Goal: Task Accomplishment & Management: Use online tool/utility

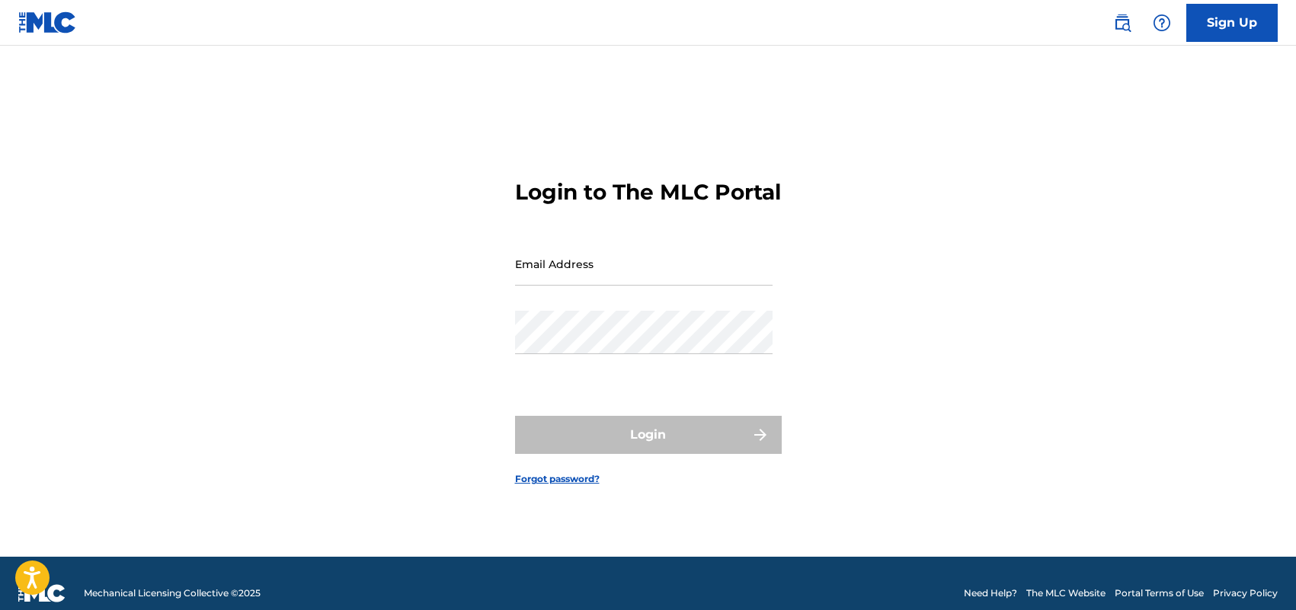
click at [617, 286] on input "Email Address" at bounding box center [643, 263] width 257 height 43
type input "[EMAIL_ADDRESS][DOMAIN_NAME]"
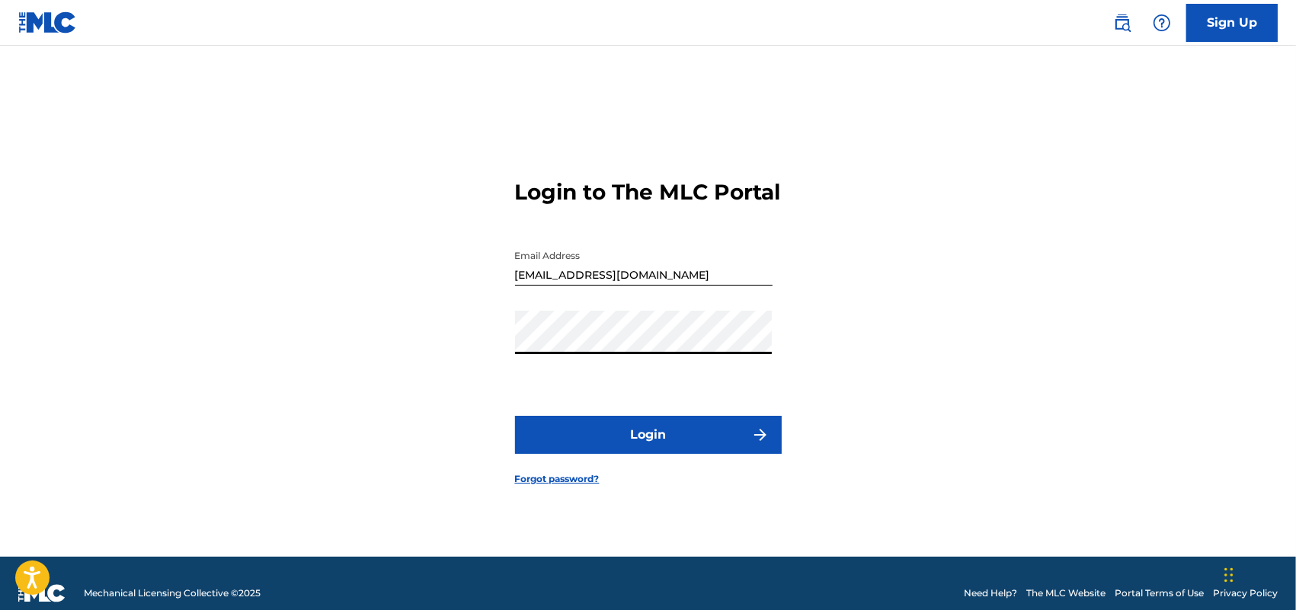
click at [613, 448] on button "Login" at bounding box center [648, 435] width 267 height 38
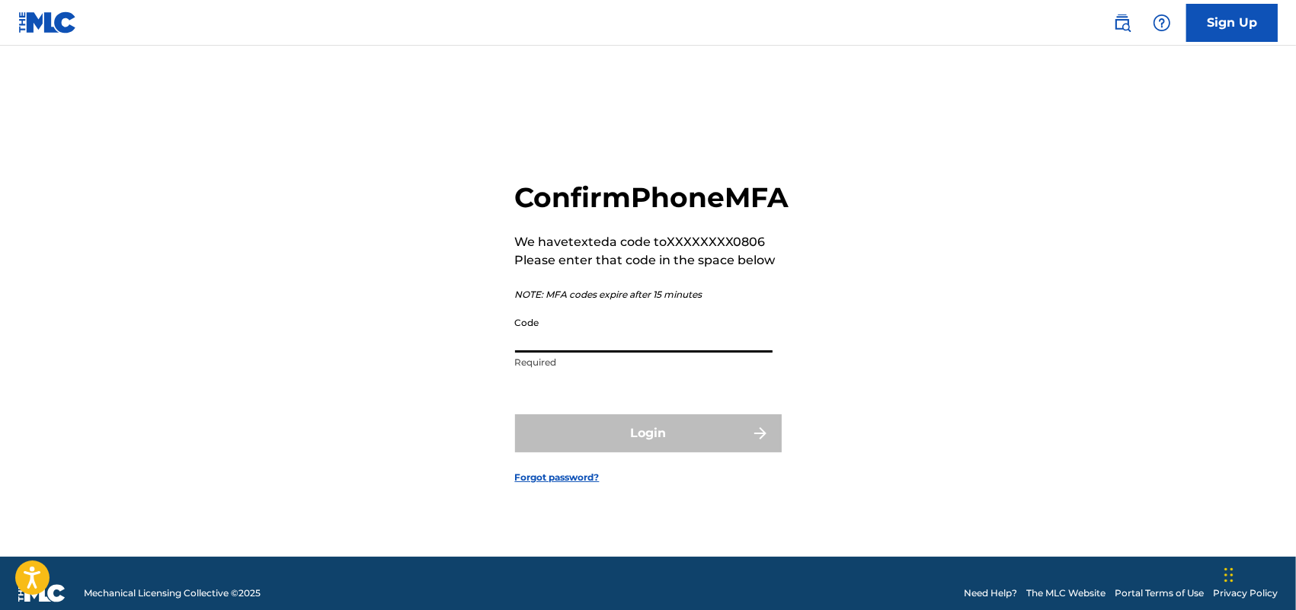
click at [594, 347] on input "Code" at bounding box center [643, 330] width 257 height 43
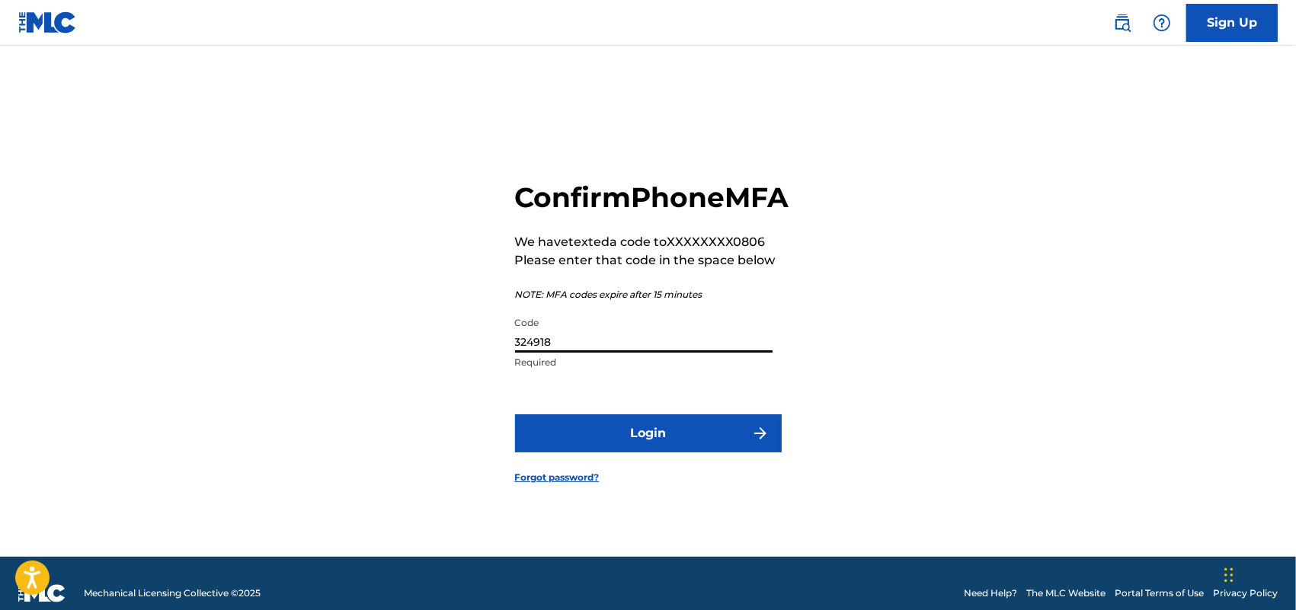
type input "324918"
click at [684, 453] on button "Login" at bounding box center [648, 433] width 267 height 38
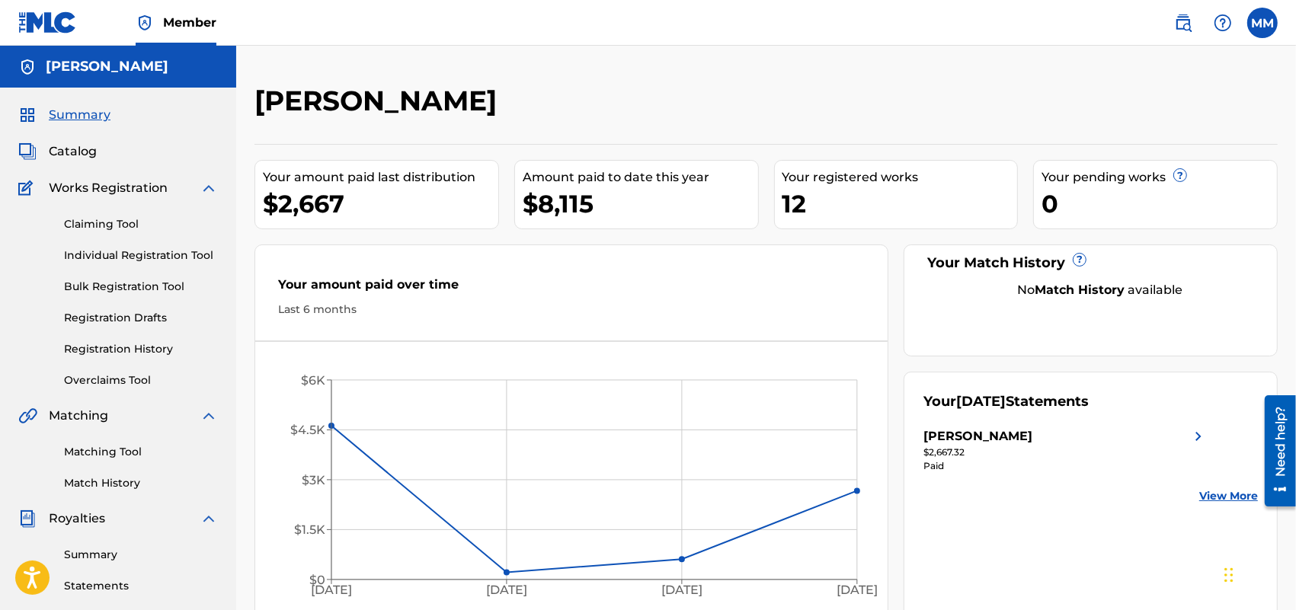
click at [94, 143] on span "Catalog" at bounding box center [73, 151] width 48 height 18
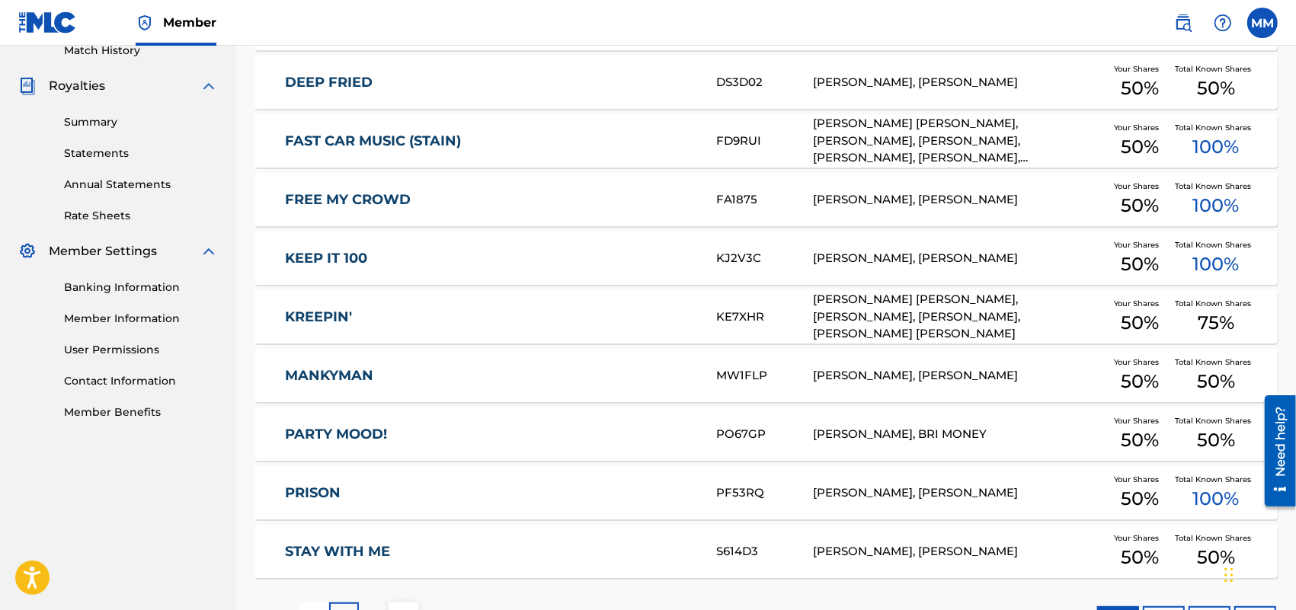
scroll to position [476, 0]
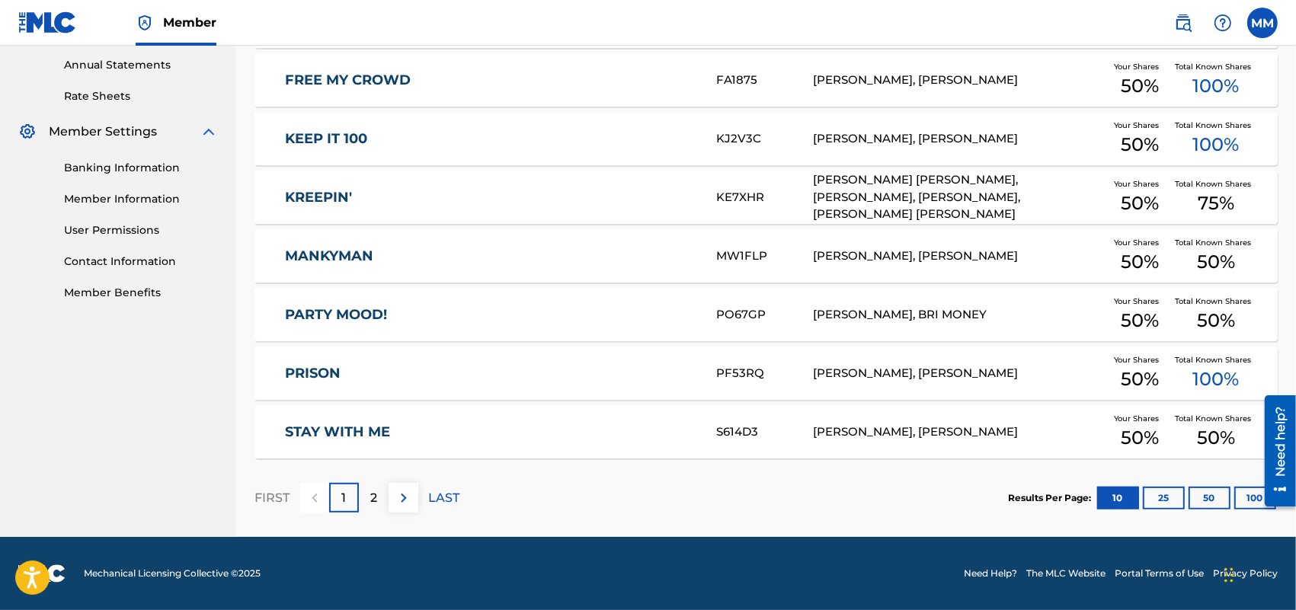
click at [367, 477] on div "FIRST 1 2 LAST" at bounding box center [356, 498] width 205 height 78
click at [370, 486] on div "2" at bounding box center [374, 498] width 30 height 30
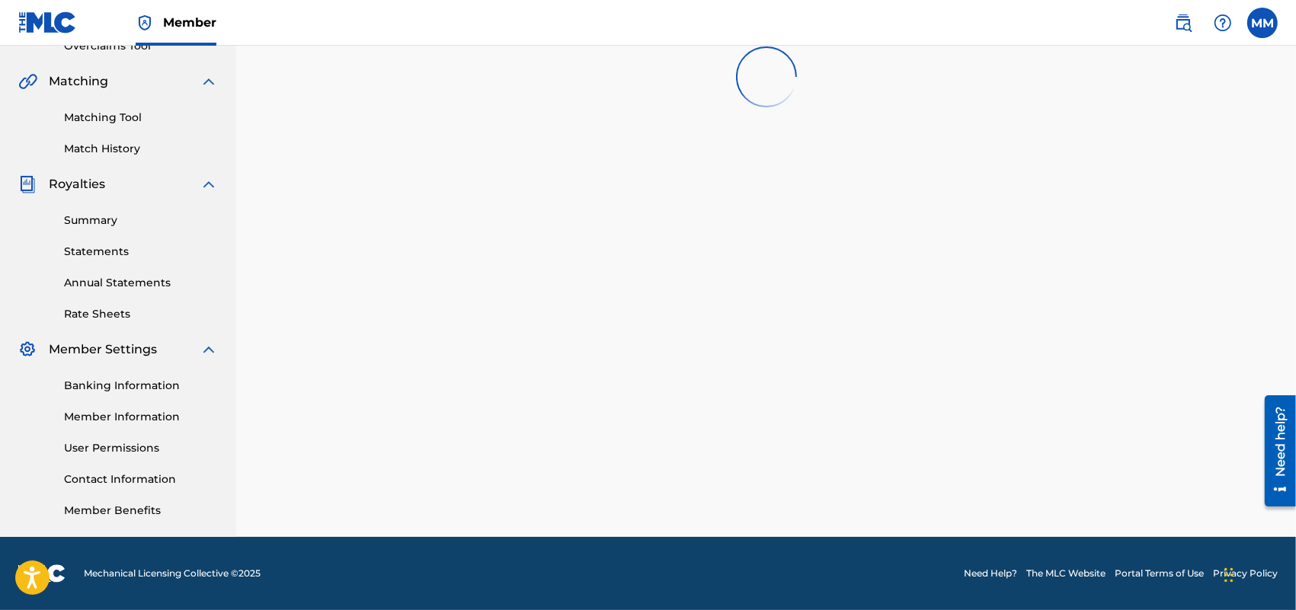
scroll to position [334, 0]
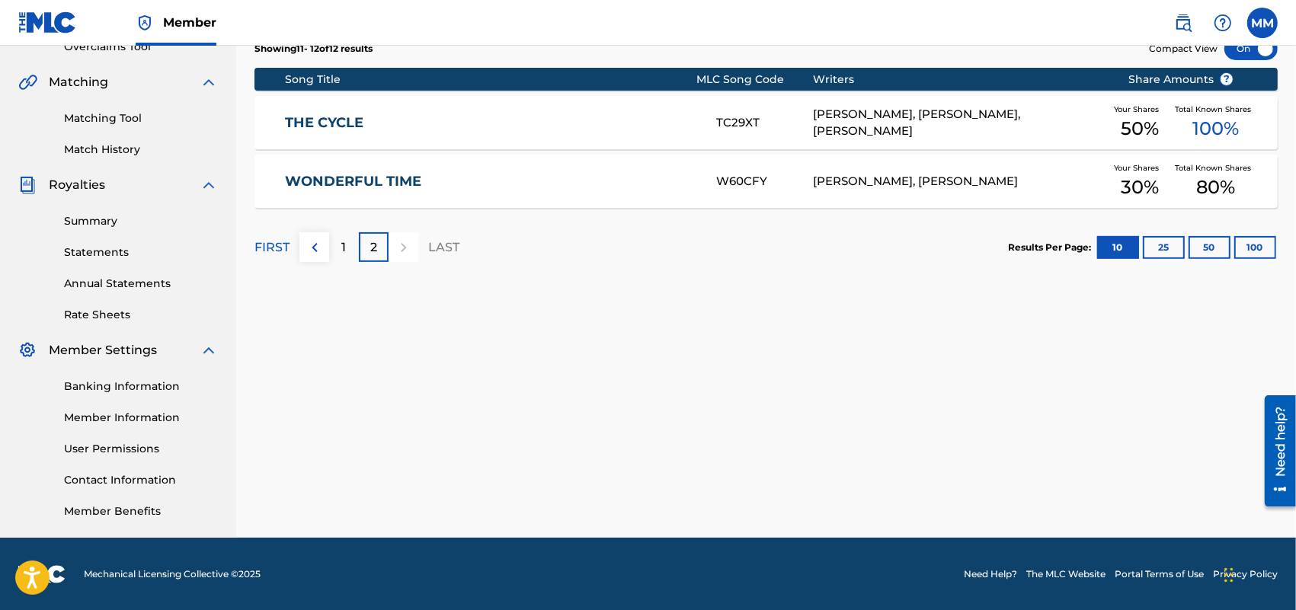
click at [339, 246] on div "1" at bounding box center [344, 247] width 30 height 30
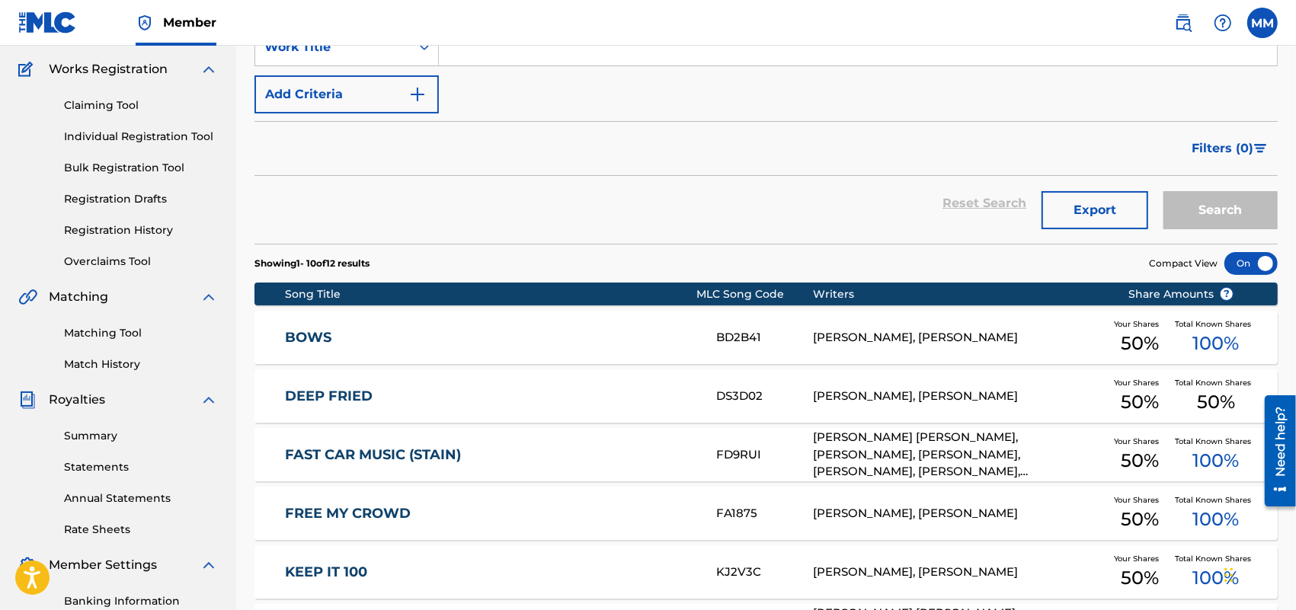
scroll to position [0, 0]
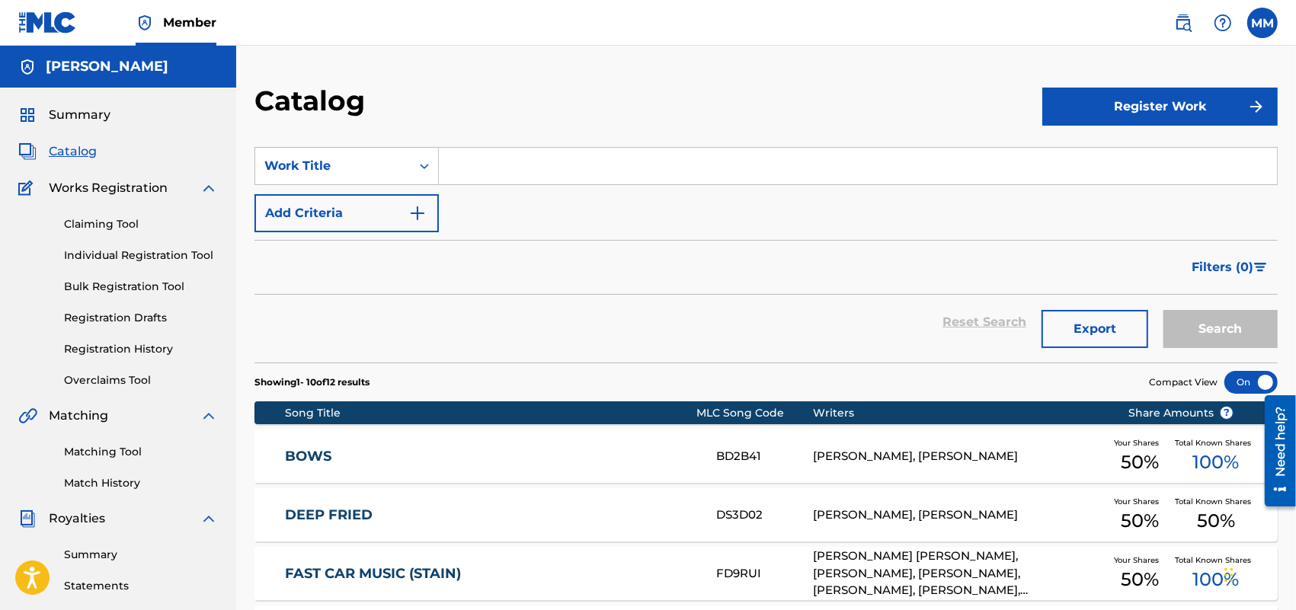
click at [71, 147] on span "Catalog" at bounding box center [73, 151] width 48 height 18
click at [82, 120] on span "Summary" at bounding box center [80, 115] width 62 height 18
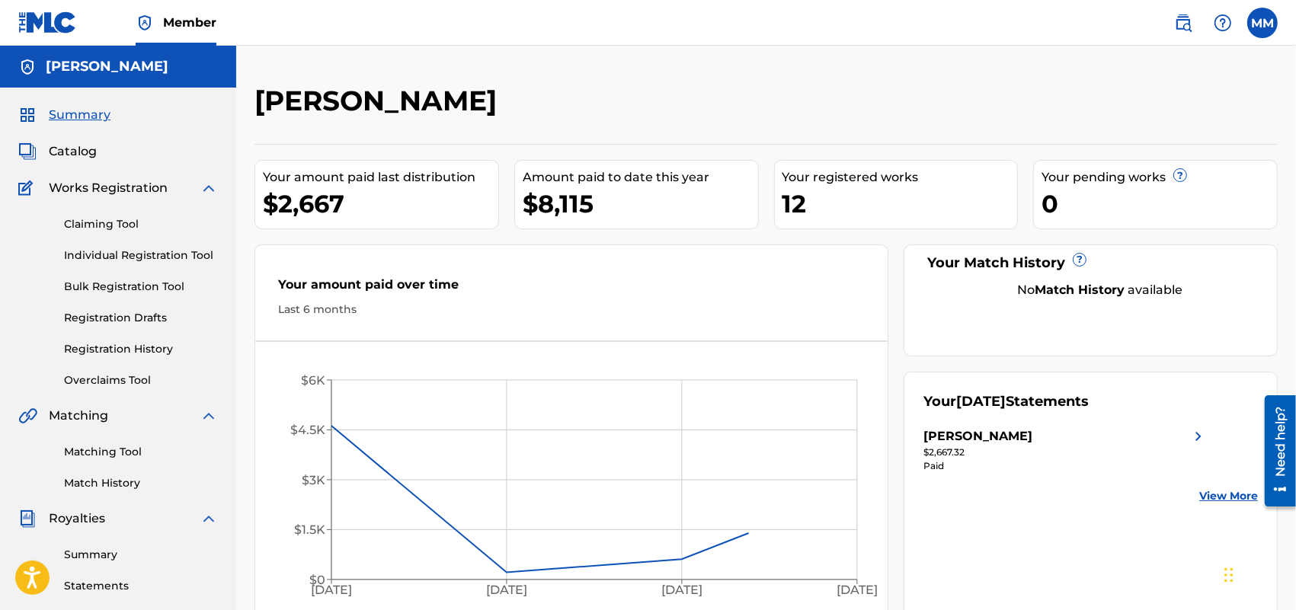
click at [76, 149] on span "Catalog" at bounding box center [73, 151] width 48 height 18
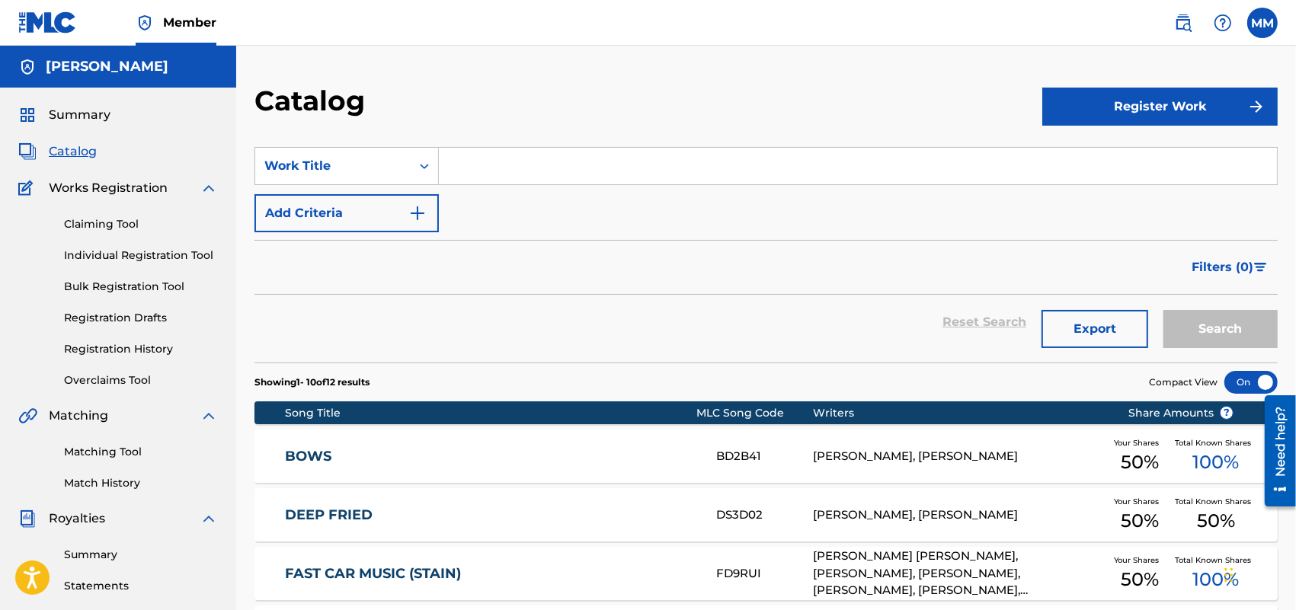
click at [488, 200] on div "SearchWithCriteria2238b610-0615-421c-b915-f4672a42e75f Work Title Add Criteria" at bounding box center [765, 189] width 1023 height 85
drag, startPoint x: 431, startPoint y: 141, endPoint x: 517, endPoint y: 192, distance: 99.4
click at [436, 145] on section "SearchWithCriteria2238b610-0615-421c-b915-f4672a42e75f Work Title Add Criteria …" at bounding box center [765, 246] width 1023 height 234
click at [110, 234] on div "Claiming Tool Individual Registration Tool Bulk Registration Tool Registration …" at bounding box center [118, 292] width 200 height 191
click at [109, 227] on link "Claiming Tool" at bounding box center [141, 224] width 154 height 16
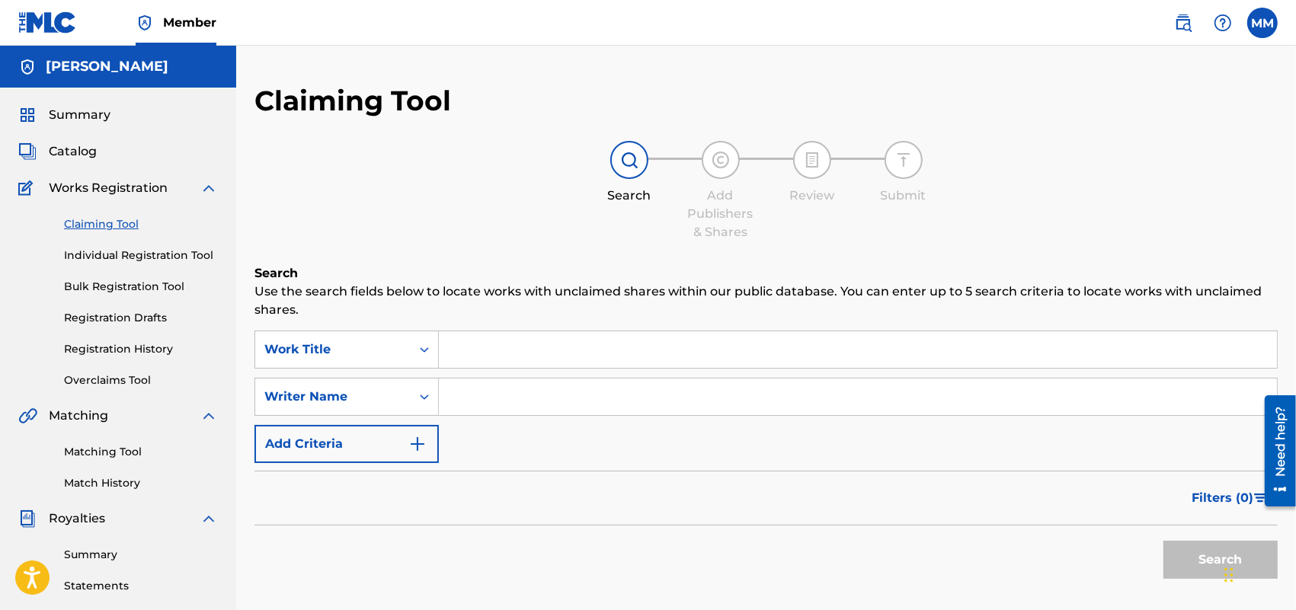
click at [523, 386] on input "Search Form" at bounding box center [858, 397] width 838 height 37
click at [520, 340] on input "Search Form" at bounding box center [858, 349] width 838 height 37
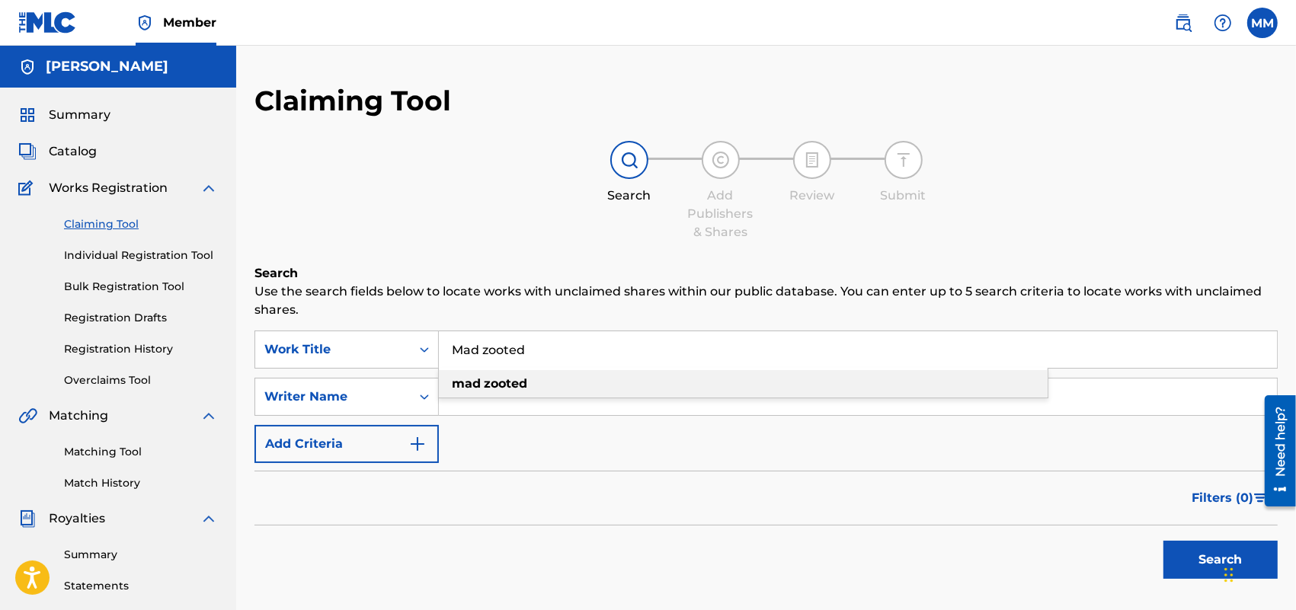
click at [510, 379] on strong "zooted" at bounding box center [505, 383] width 43 height 14
type input "mad zooted"
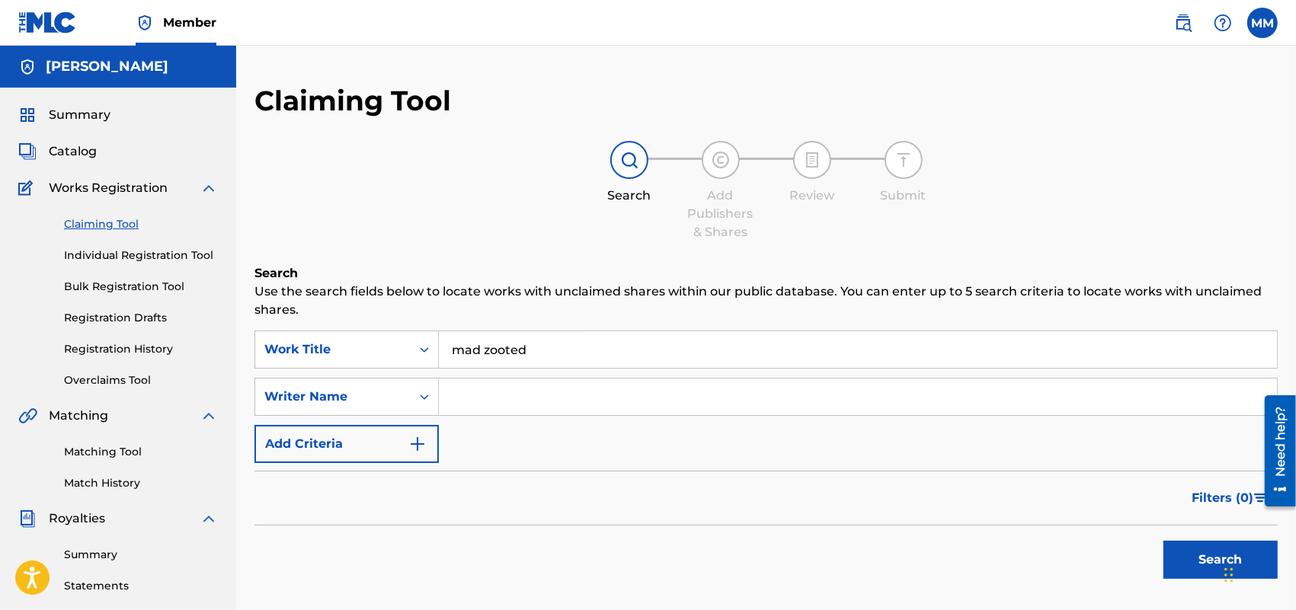
drag, startPoint x: 1198, startPoint y: 545, endPoint x: 1200, endPoint y: 561, distance: 16.9
click at [1201, 557] on button "Search" at bounding box center [1220, 560] width 114 height 38
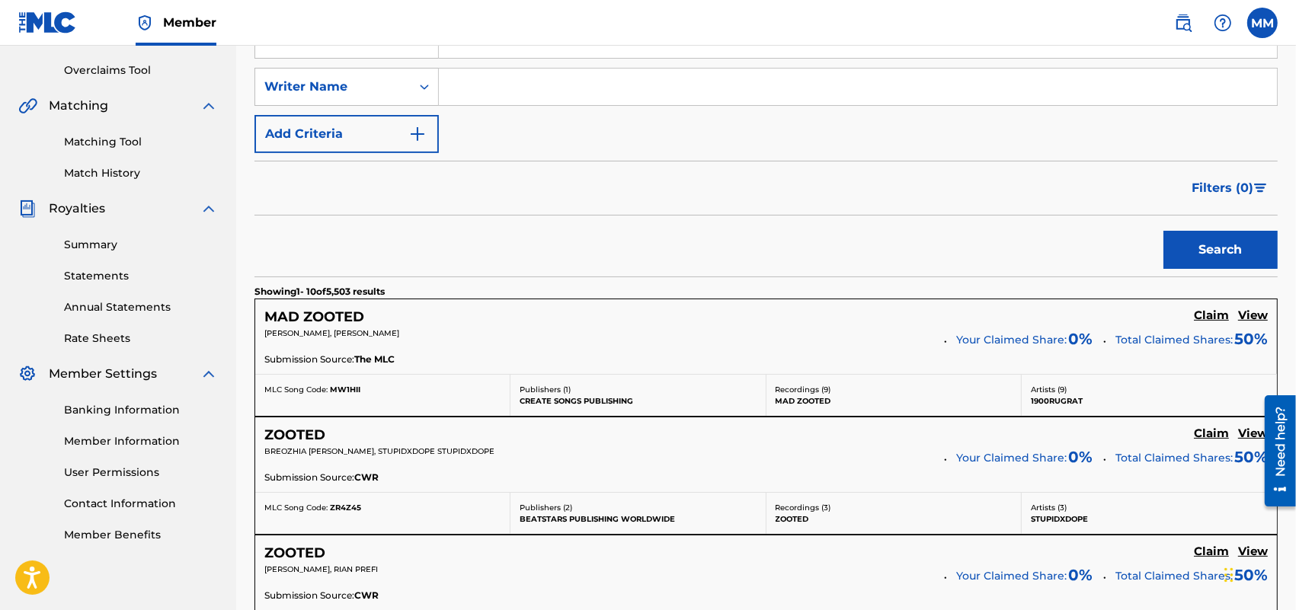
scroll to position [381, 0]
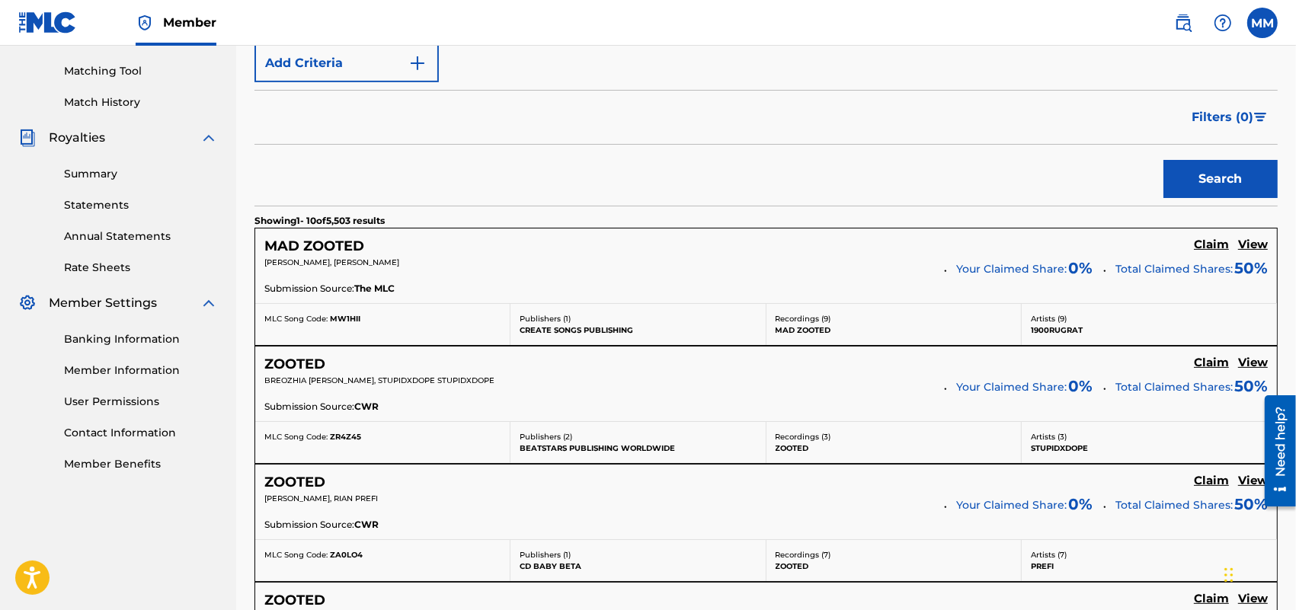
click at [1250, 249] on h5 "View" at bounding box center [1253, 245] width 30 height 14
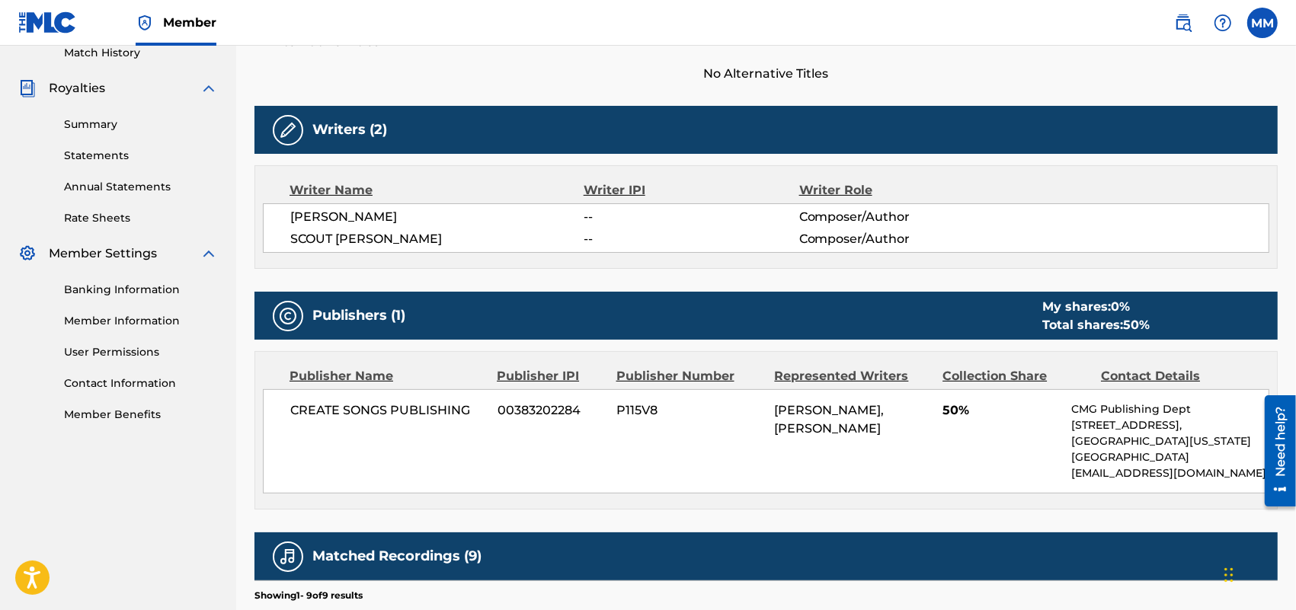
scroll to position [476, 0]
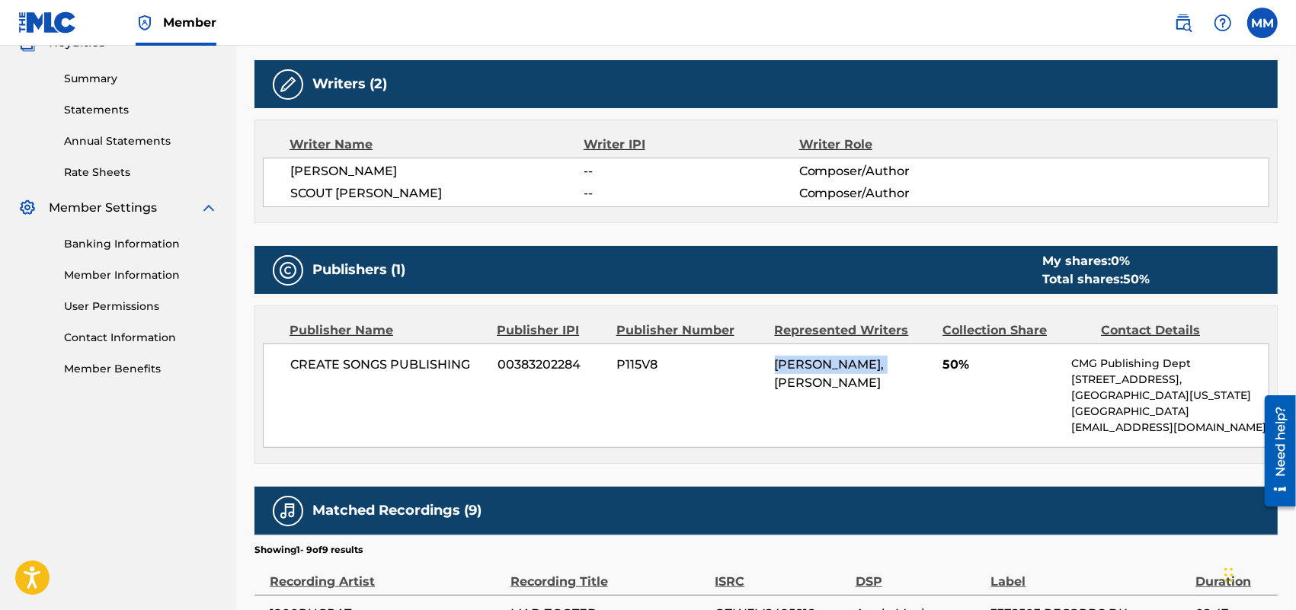
drag, startPoint x: 904, startPoint y: 371, endPoint x: 715, endPoint y: 363, distance: 189.1
click at [715, 363] on div "CREATE SONGS PUBLISHING 00383202284 P115V8 [PERSON_NAME], SCOUT [PERSON_NAME] 5…" at bounding box center [766, 396] width 1006 height 104
copy div "[PERSON_NAME]"
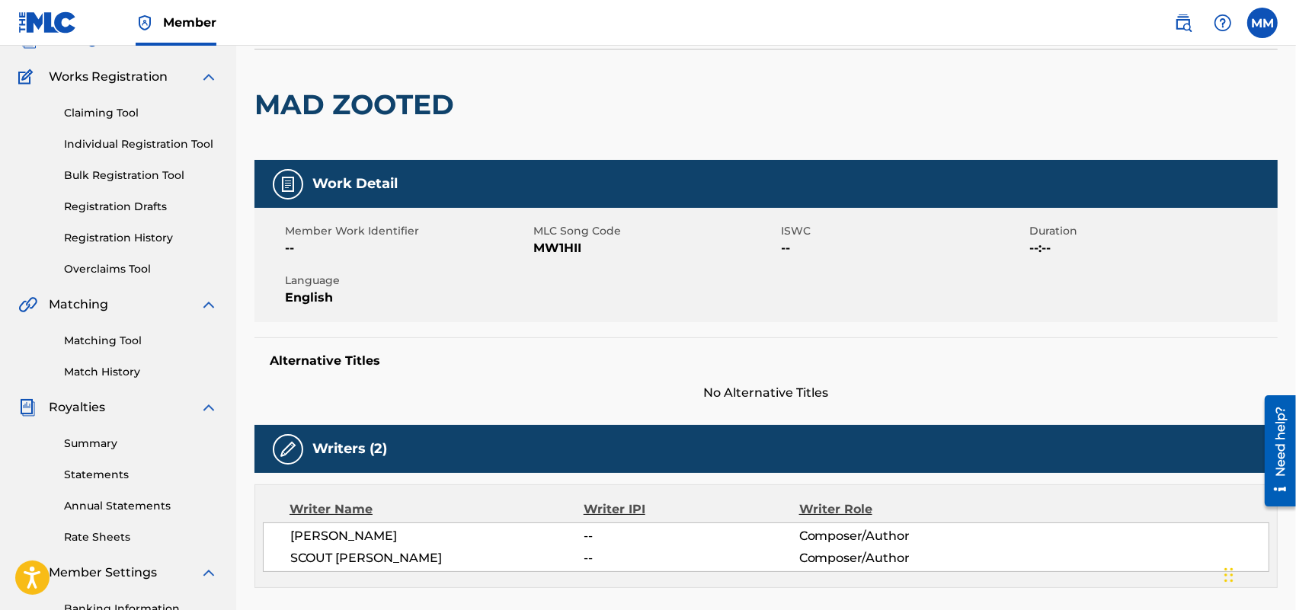
scroll to position [0, 0]
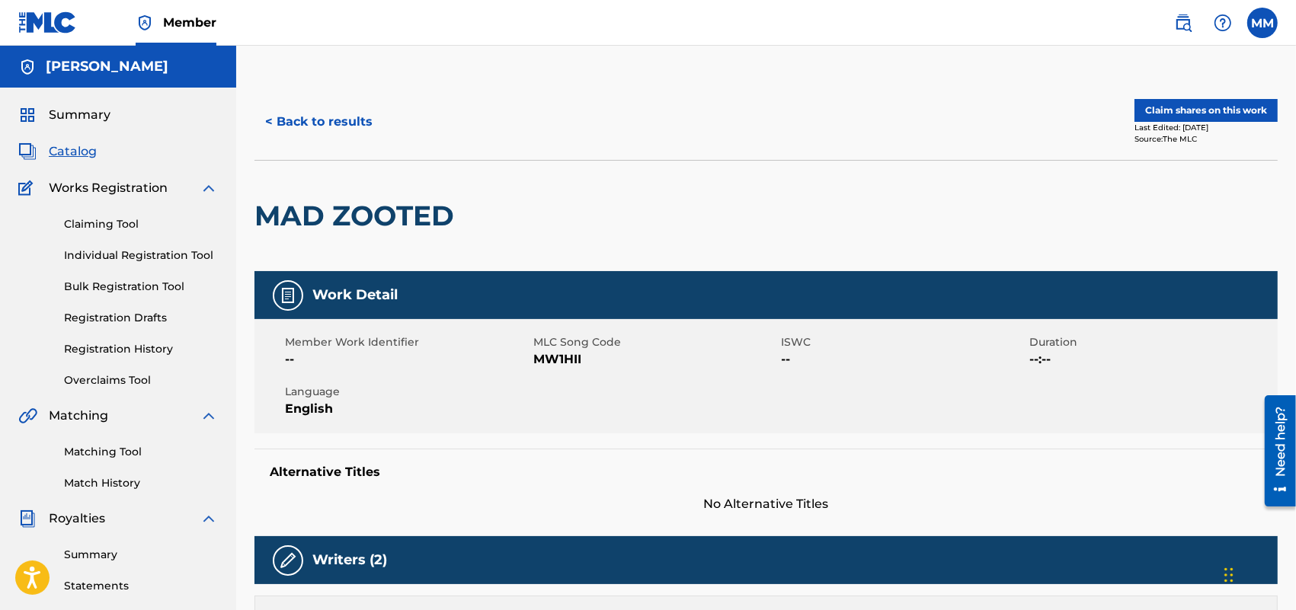
click at [53, 157] on span "Catalog" at bounding box center [73, 151] width 48 height 18
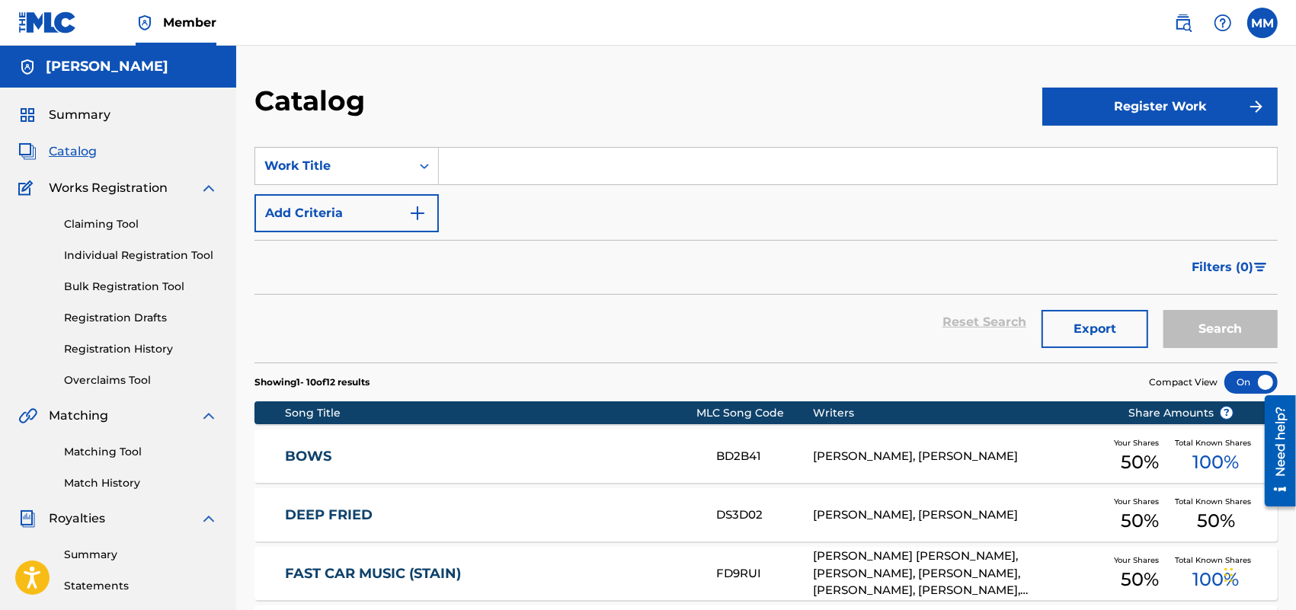
click at [505, 170] on input "Search Form" at bounding box center [858, 166] width 838 height 37
drag, startPoint x: 504, startPoint y: 170, endPoint x: 295, endPoint y: 181, distance: 209.8
click at [293, 178] on div "Work Title" at bounding box center [332, 166] width 155 height 29
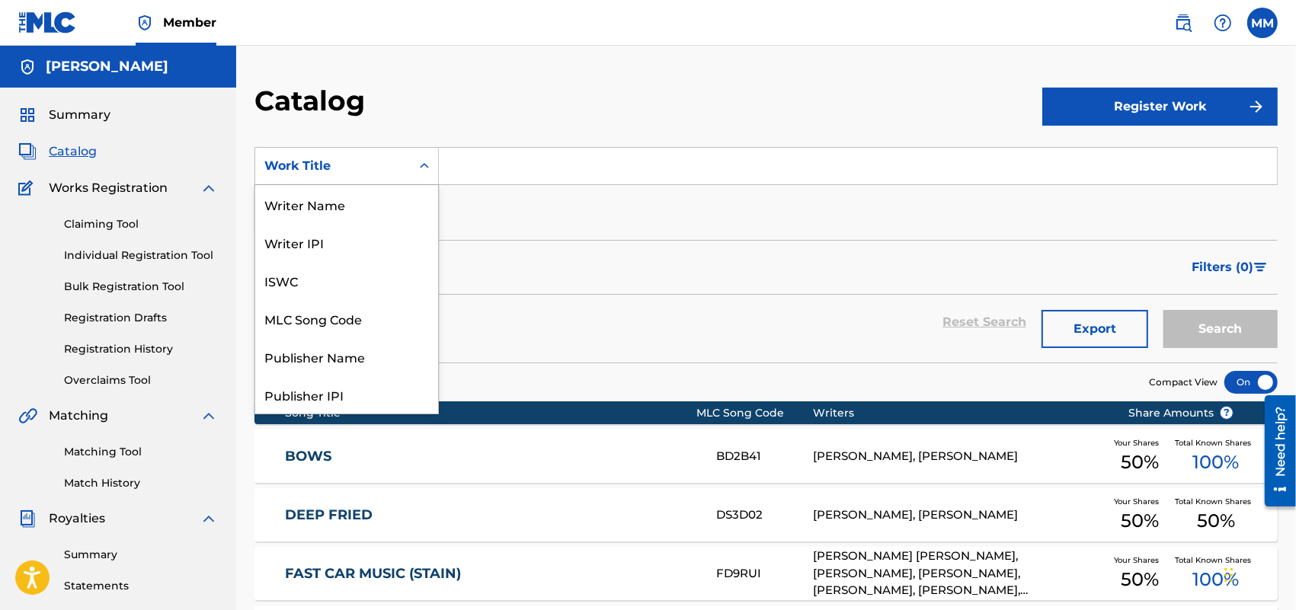
scroll to position [229, 0]
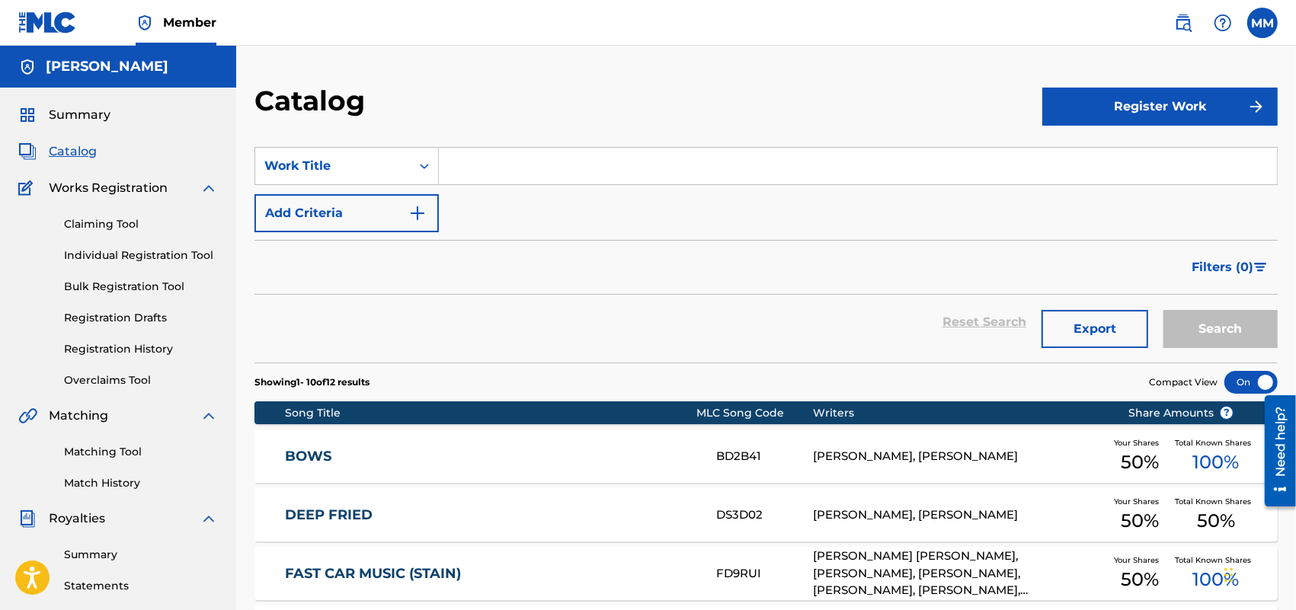
click at [114, 229] on link "Claiming Tool" at bounding box center [141, 224] width 154 height 16
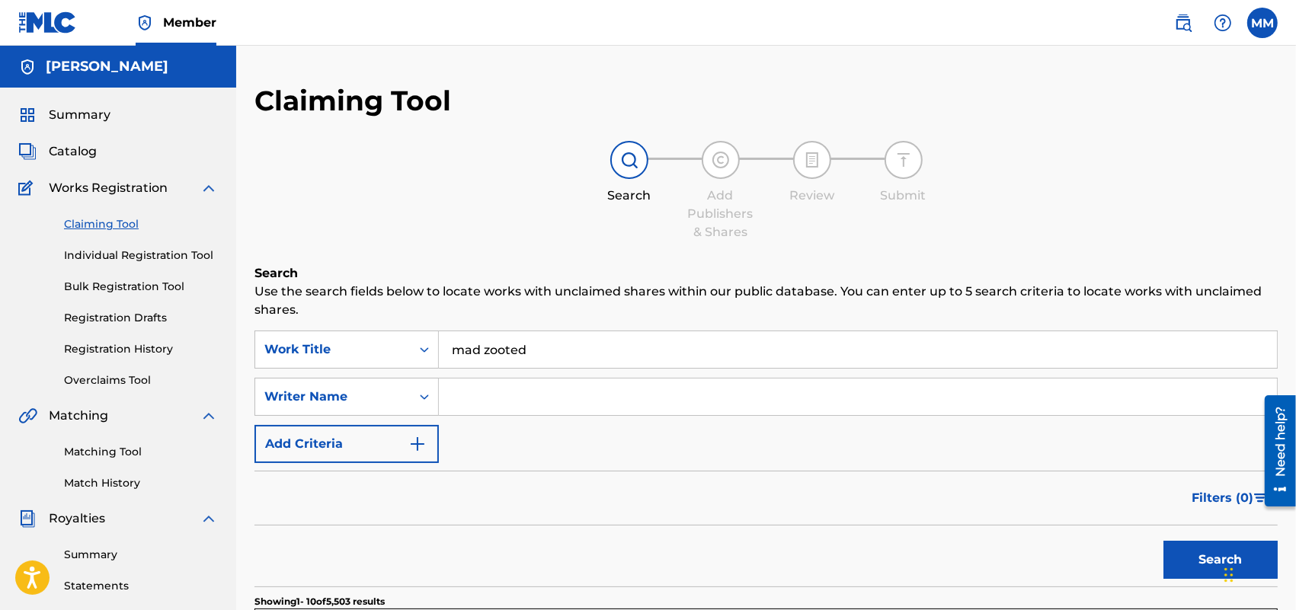
click at [536, 395] on input "Search Form" at bounding box center [858, 397] width 838 height 37
paste input "[PERSON_NAME]"
type input "[PERSON_NAME]"
drag, startPoint x: 583, startPoint y: 351, endPoint x: 349, endPoint y: 354, distance: 233.9
click at [351, 353] on div "SearchWithCriteria182bdbef-676a-484b-a68e-9eb4c006bd6b Work Title mad zooted" at bounding box center [765, 350] width 1023 height 38
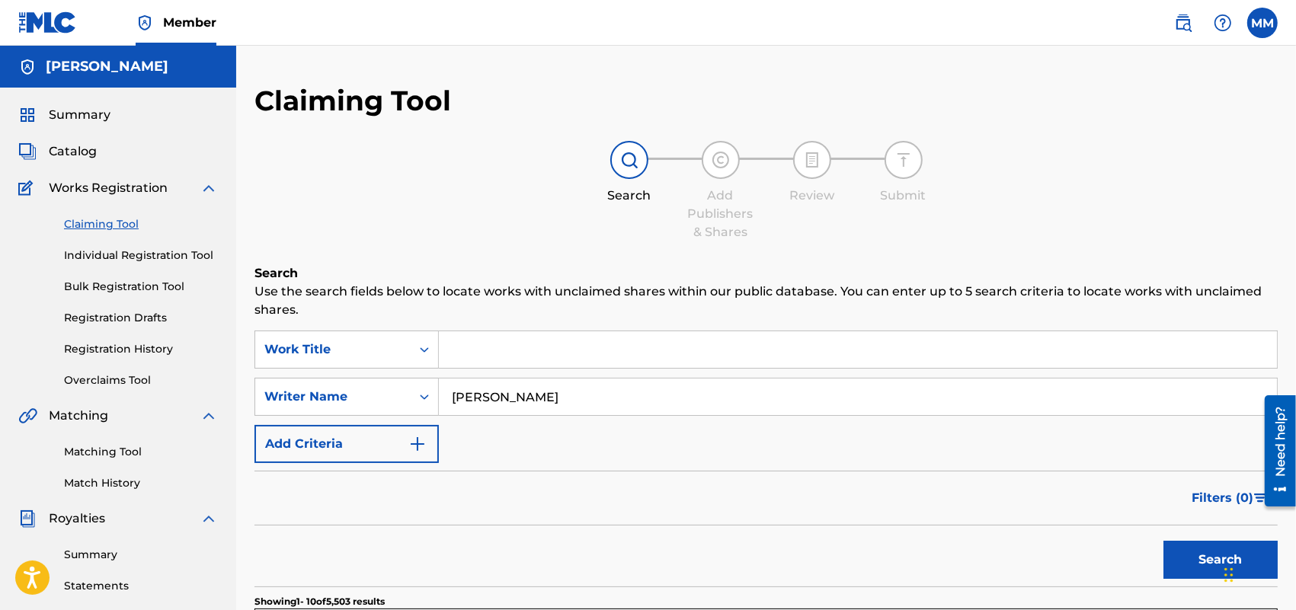
click at [1177, 556] on button "Search" at bounding box center [1220, 560] width 114 height 38
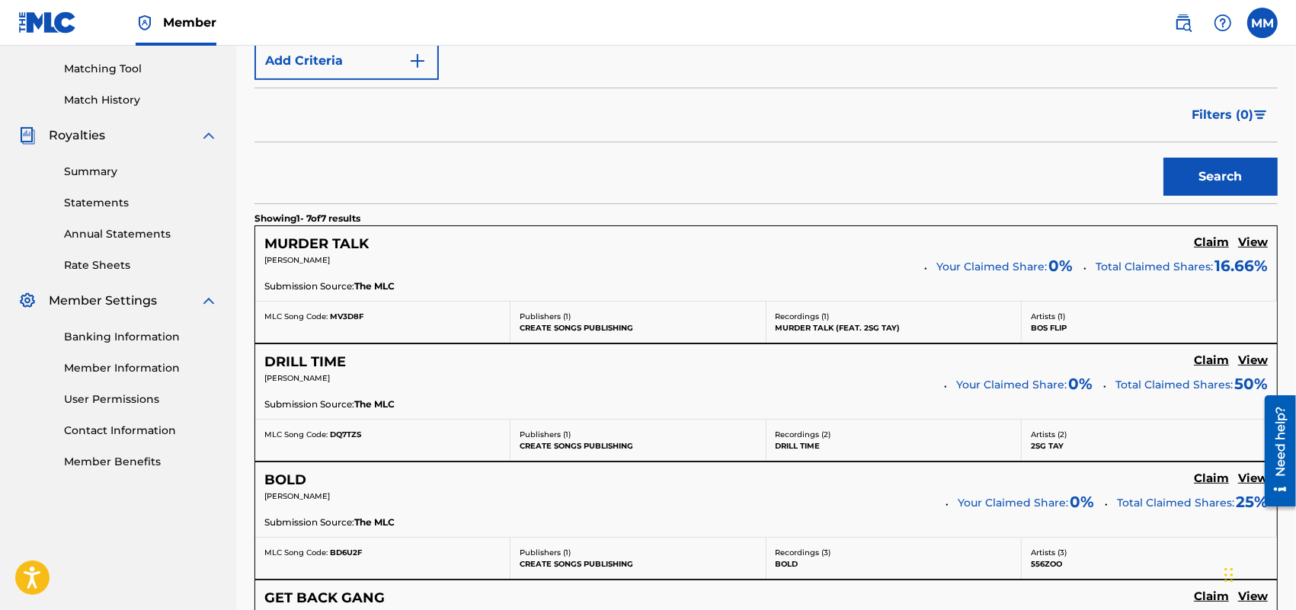
scroll to position [381, 0]
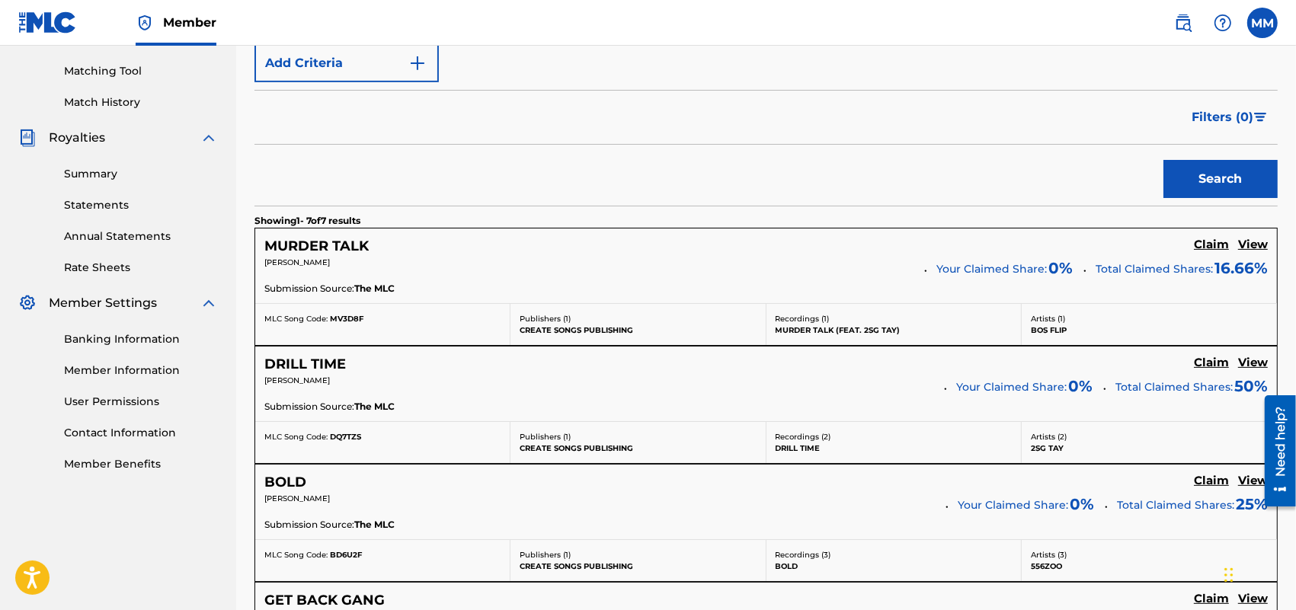
click at [325, 246] on h5 "MURDER TALK" at bounding box center [316, 247] width 104 height 18
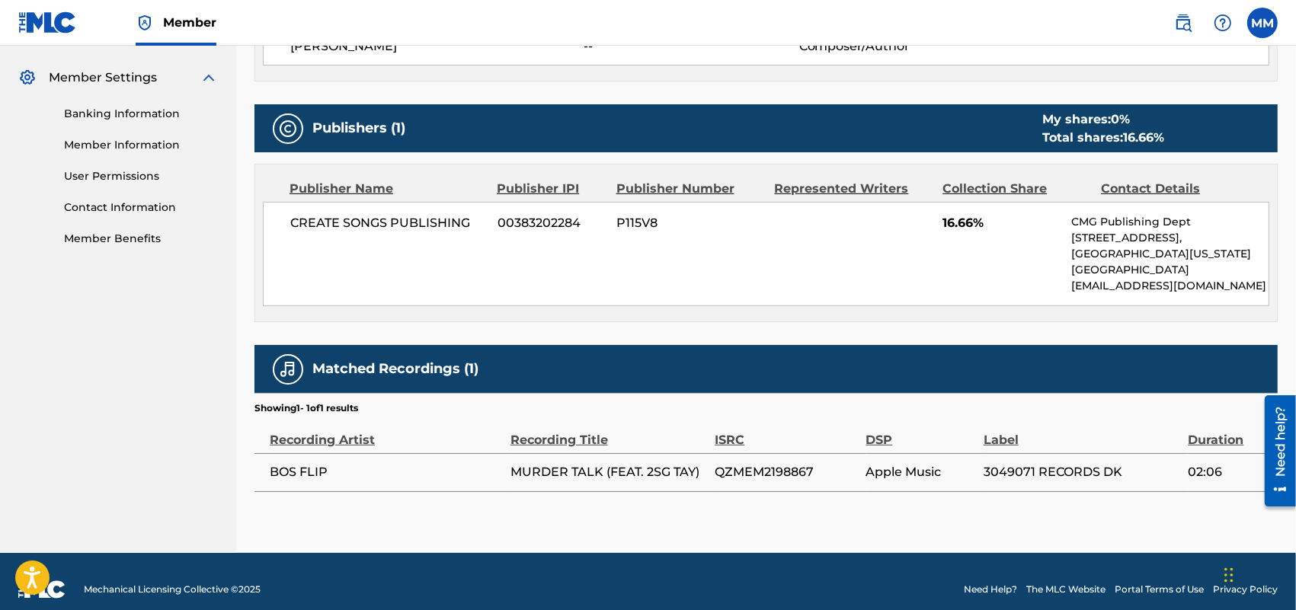
scroll to position [623, 0]
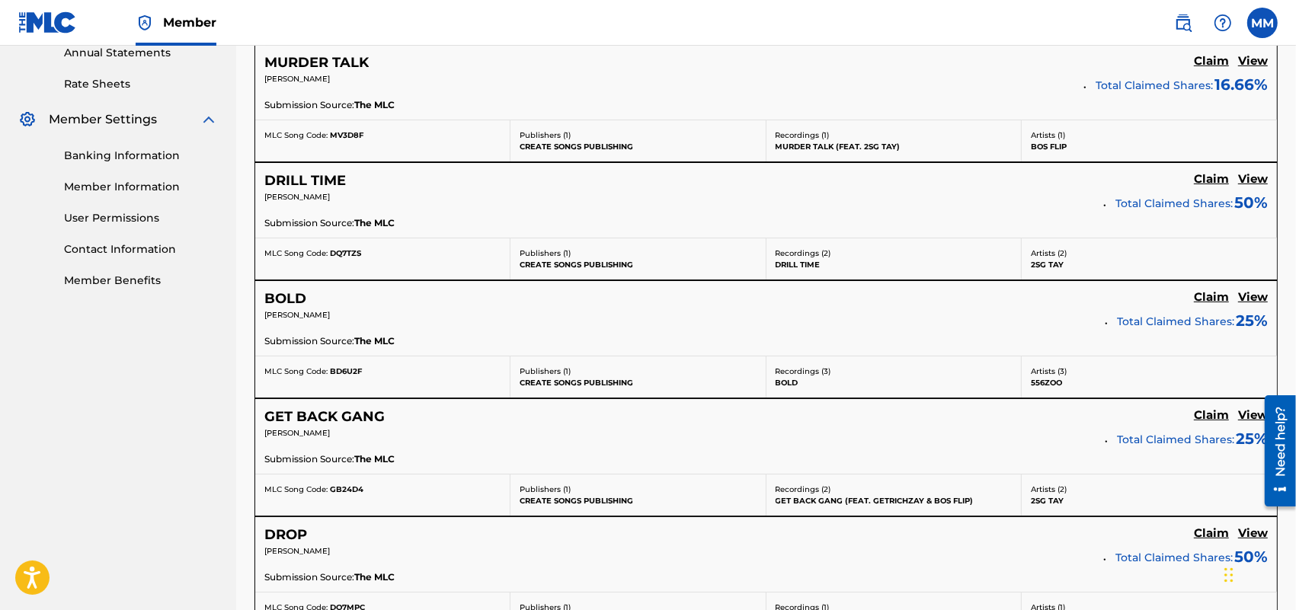
scroll to position [571, 0]
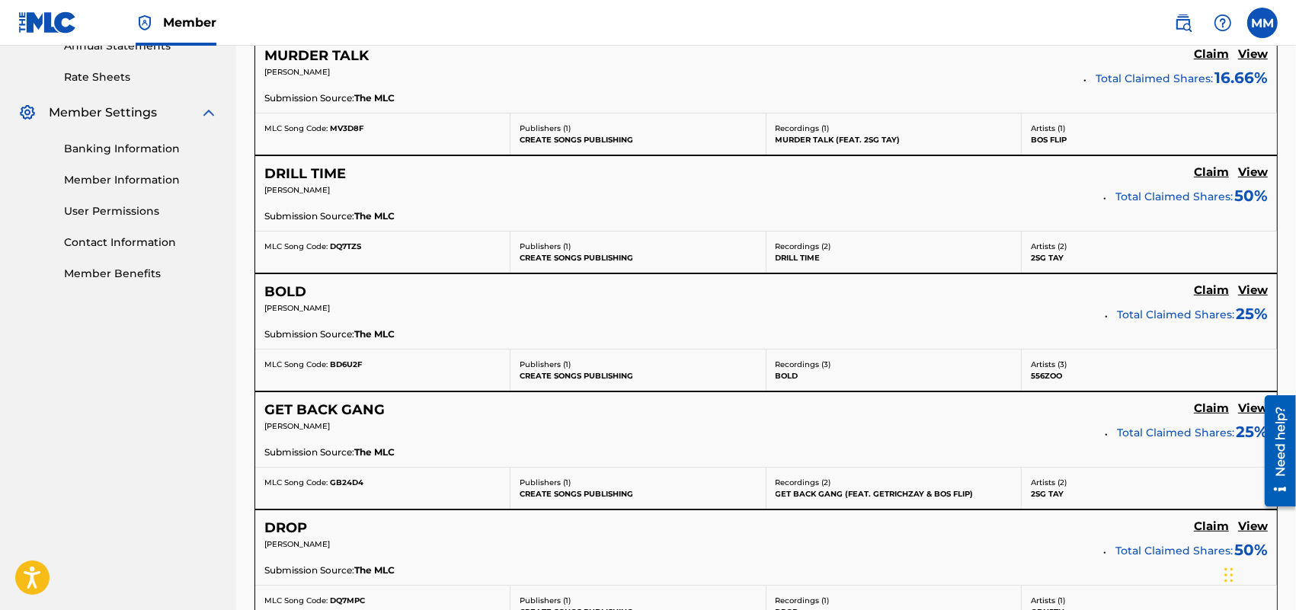
click at [294, 177] on h5 "DRILL TIME" at bounding box center [305, 174] width 82 height 18
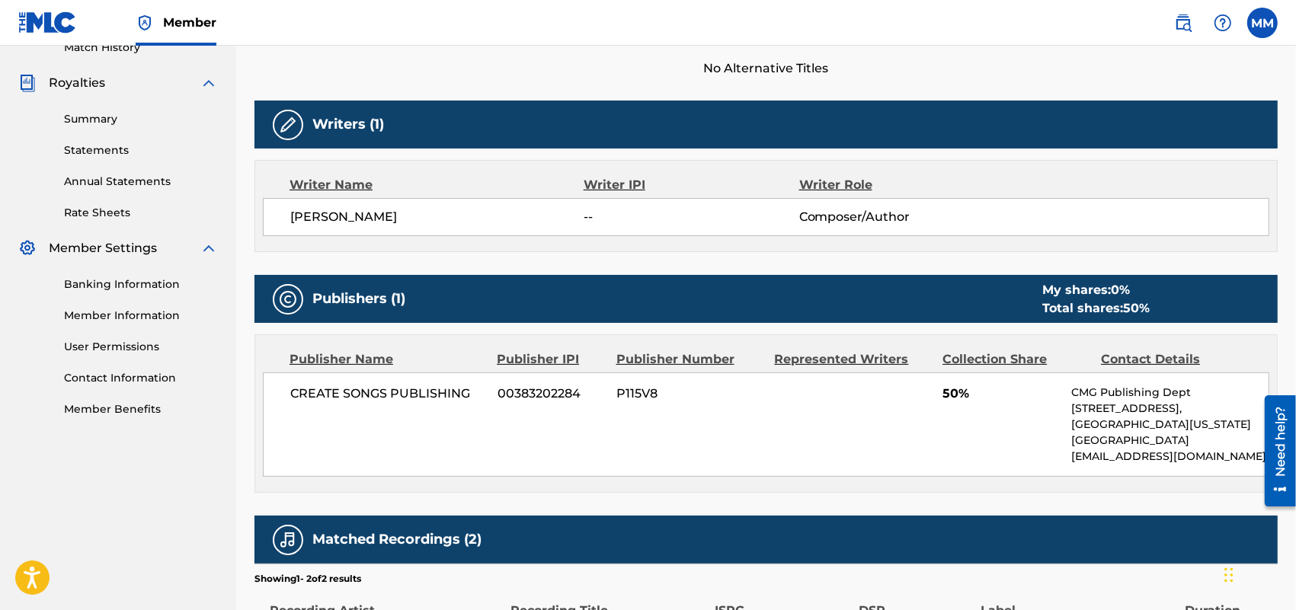
scroll to position [471, 0]
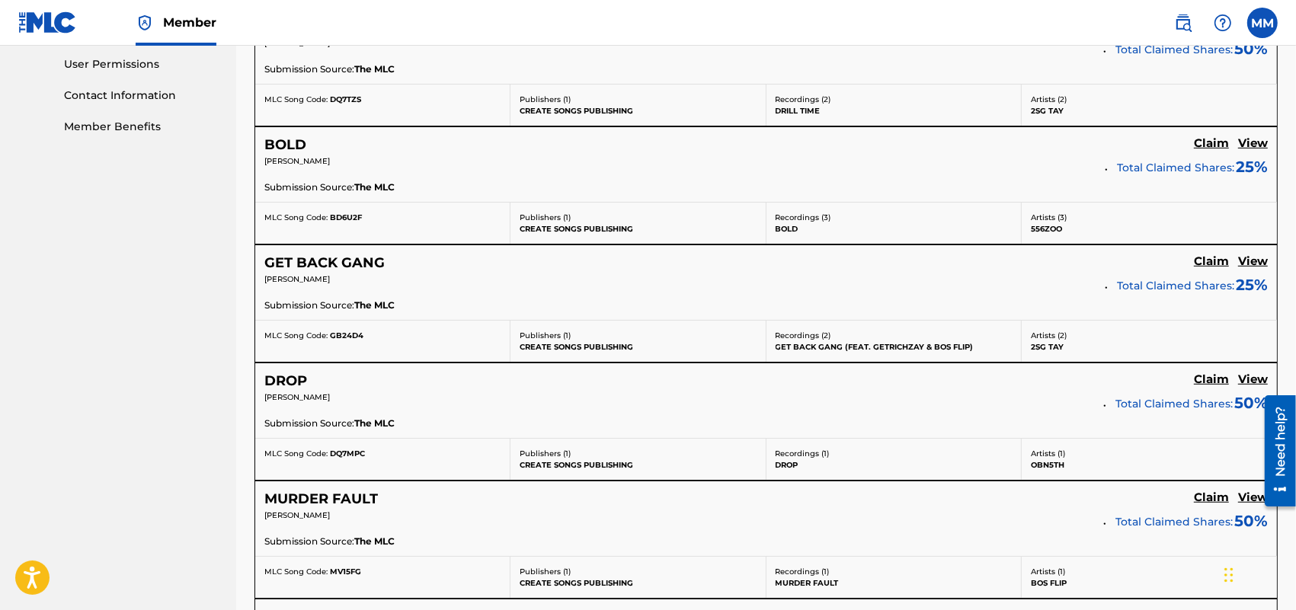
scroll to position [762, 0]
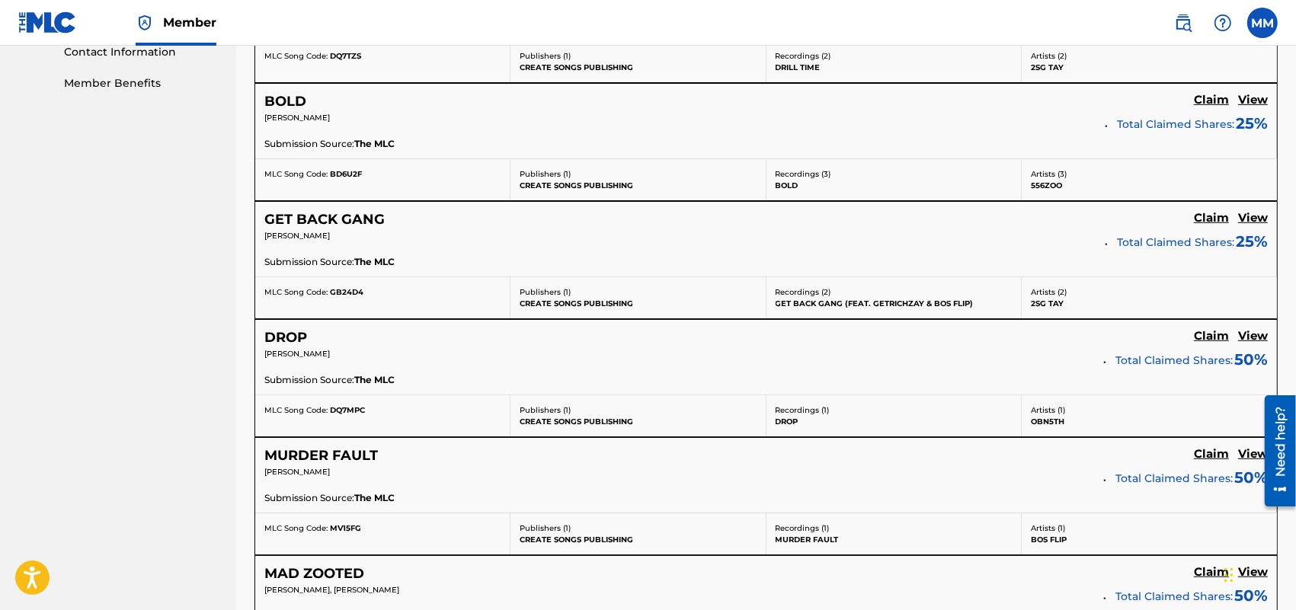
click at [298, 337] on h5 "DROP" at bounding box center [285, 338] width 43 height 18
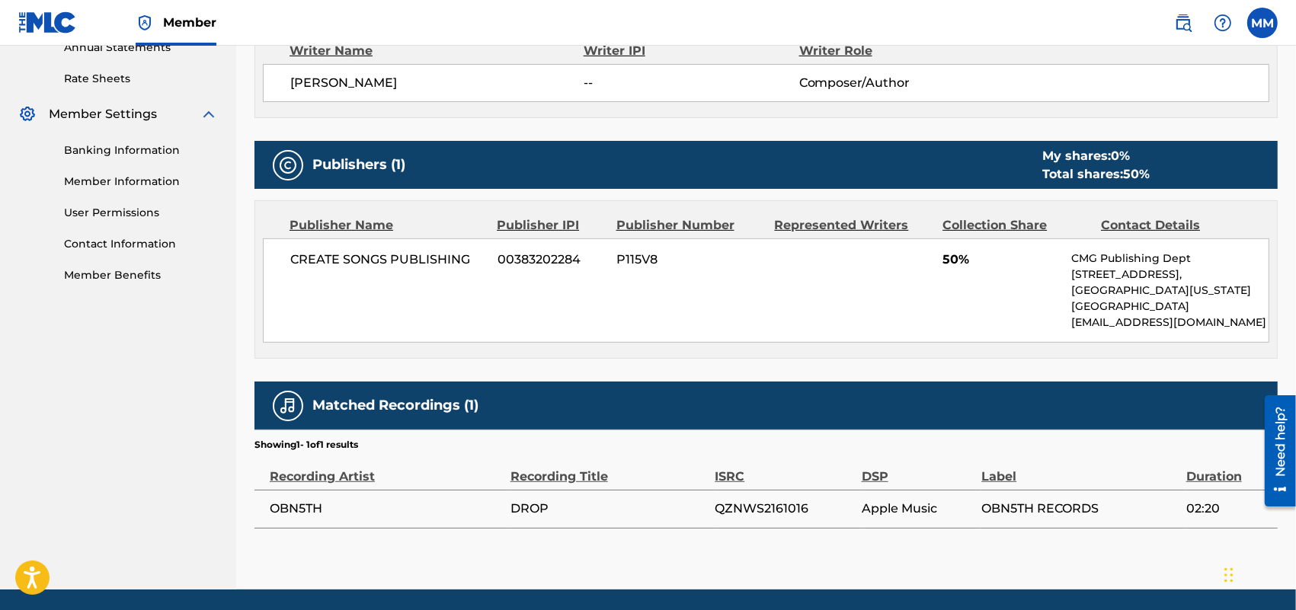
scroll to position [571, 0]
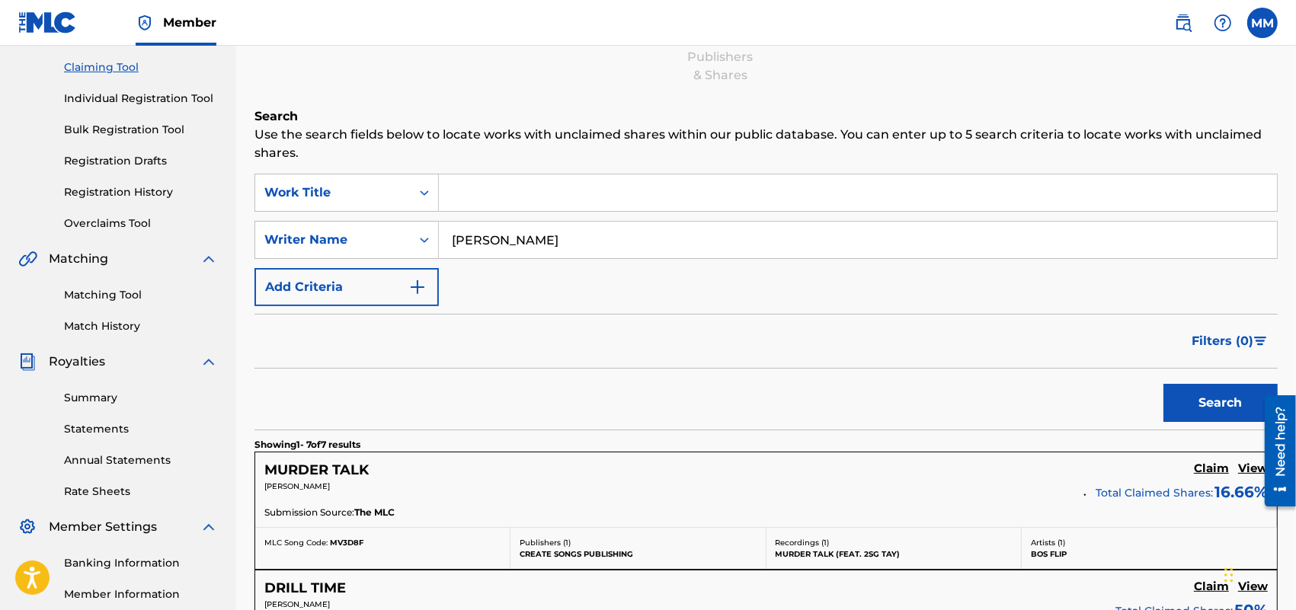
scroll to position [190, 0]
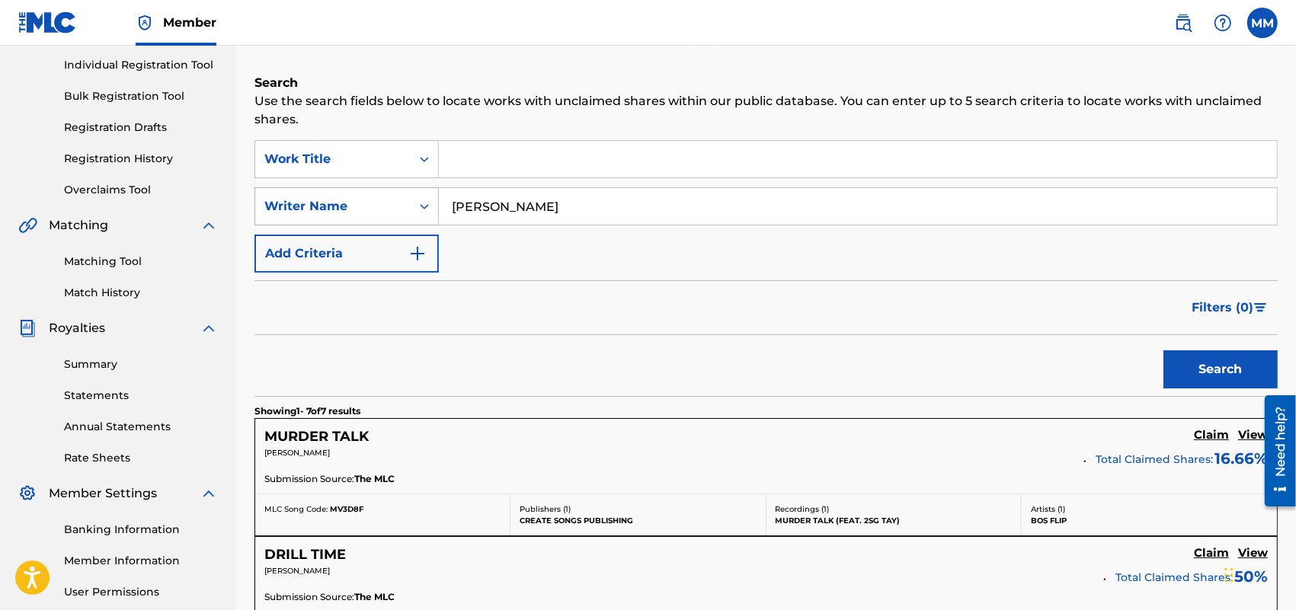
drag, startPoint x: 595, startPoint y: 202, endPoint x: 375, endPoint y: 206, distance: 220.2
click at [375, 206] on div "SearchWithCriteriacf1e0ebe-fc82-4f3e-aee7-d3b3ae5d710f Writer Name [PERSON_NAME]" at bounding box center [765, 206] width 1023 height 38
type input "[PERSON_NAME]"
click at [1163, 350] on button "Search" at bounding box center [1220, 369] width 114 height 38
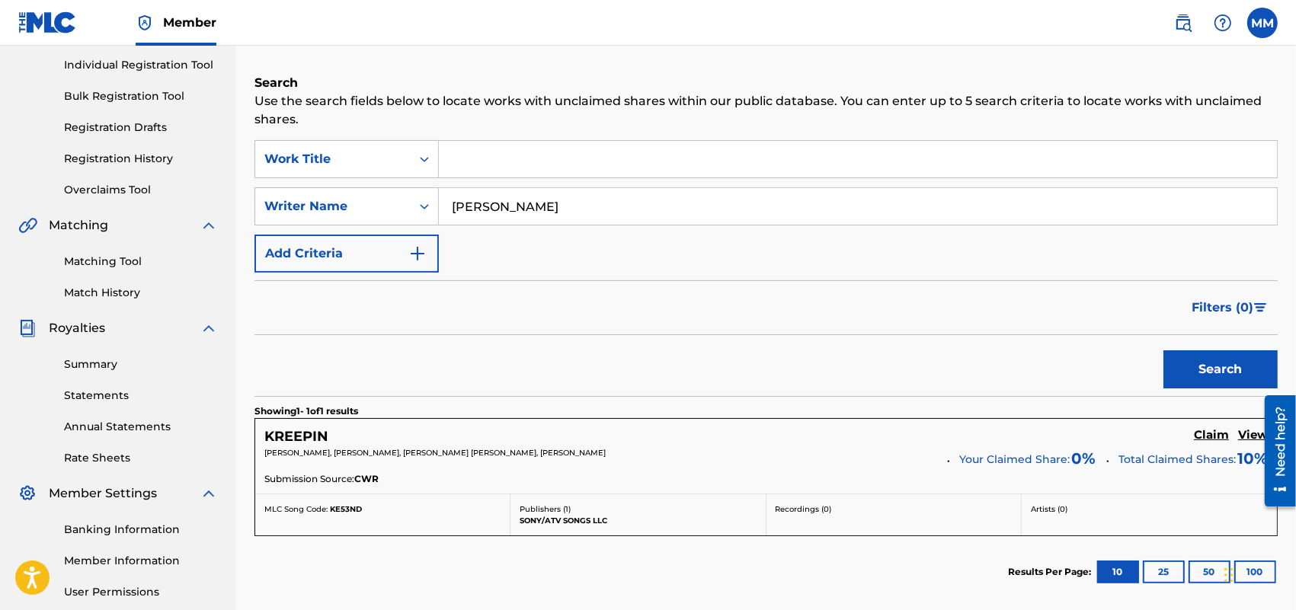
drag, startPoint x: 606, startPoint y: 203, endPoint x: 440, endPoint y: 216, distance: 166.6
click at [440, 216] on input "[PERSON_NAME]" at bounding box center [858, 206] width 838 height 37
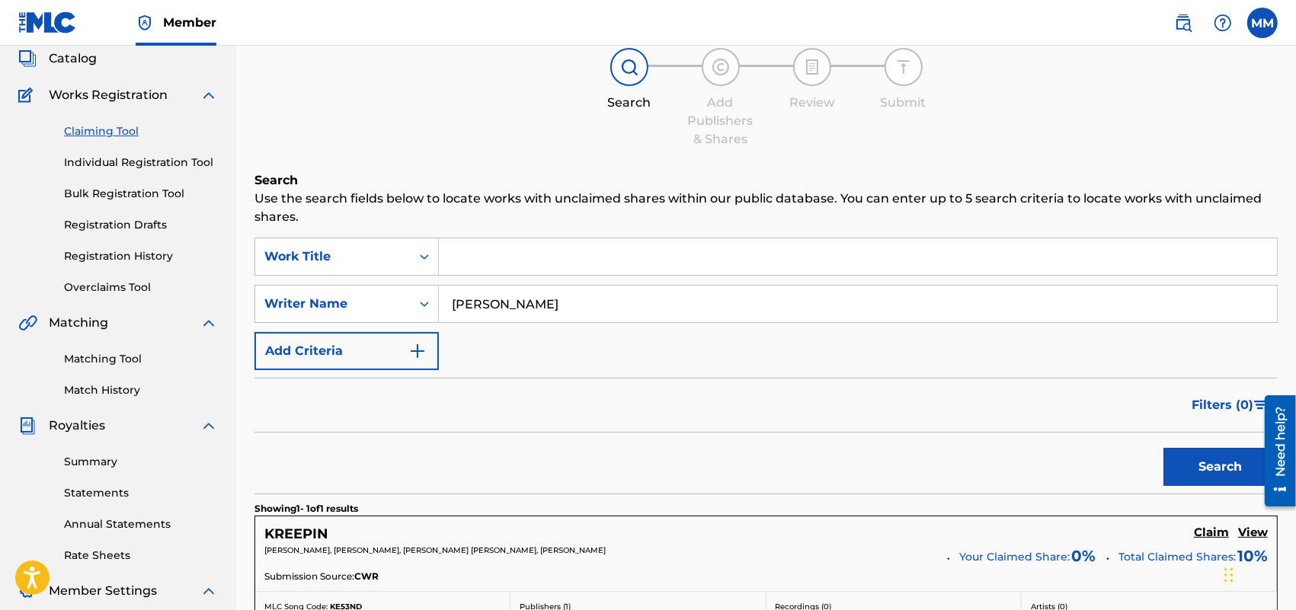
scroll to position [95, 0]
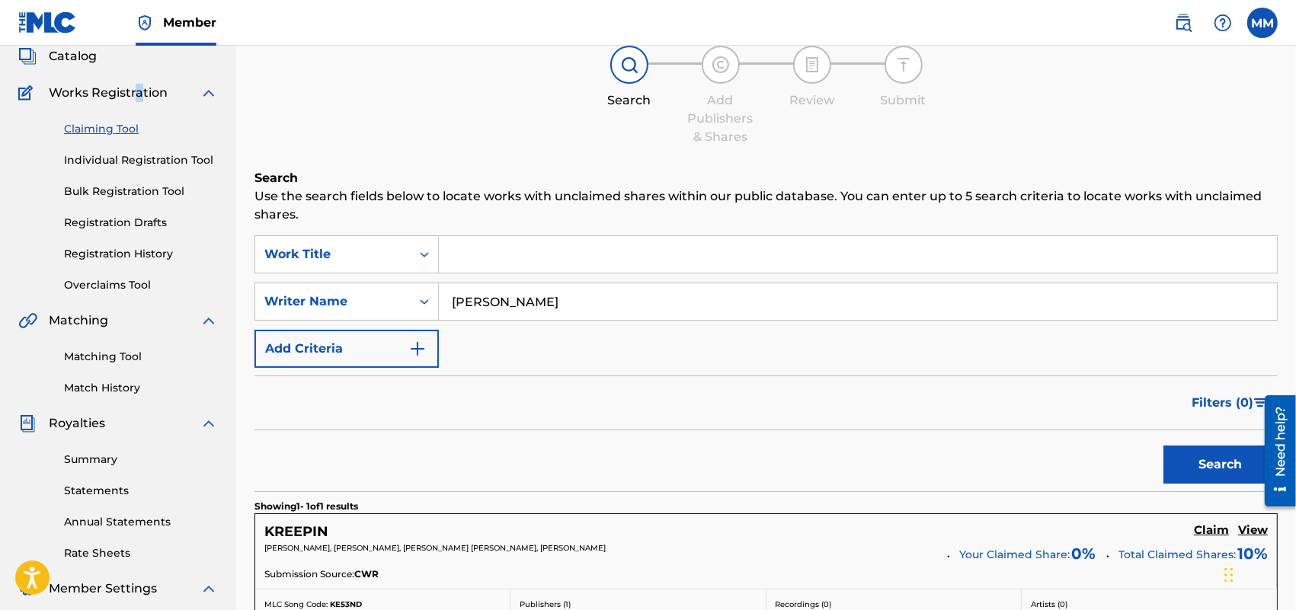
click at [138, 98] on span "Works Registration" at bounding box center [108, 93] width 119 height 18
click at [97, 53] on div "Catalog" at bounding box center [118, 56] width 200 height 18
click at [85, 61] on span "Catalog" at bounding box center [73, 56] width 48 height 18
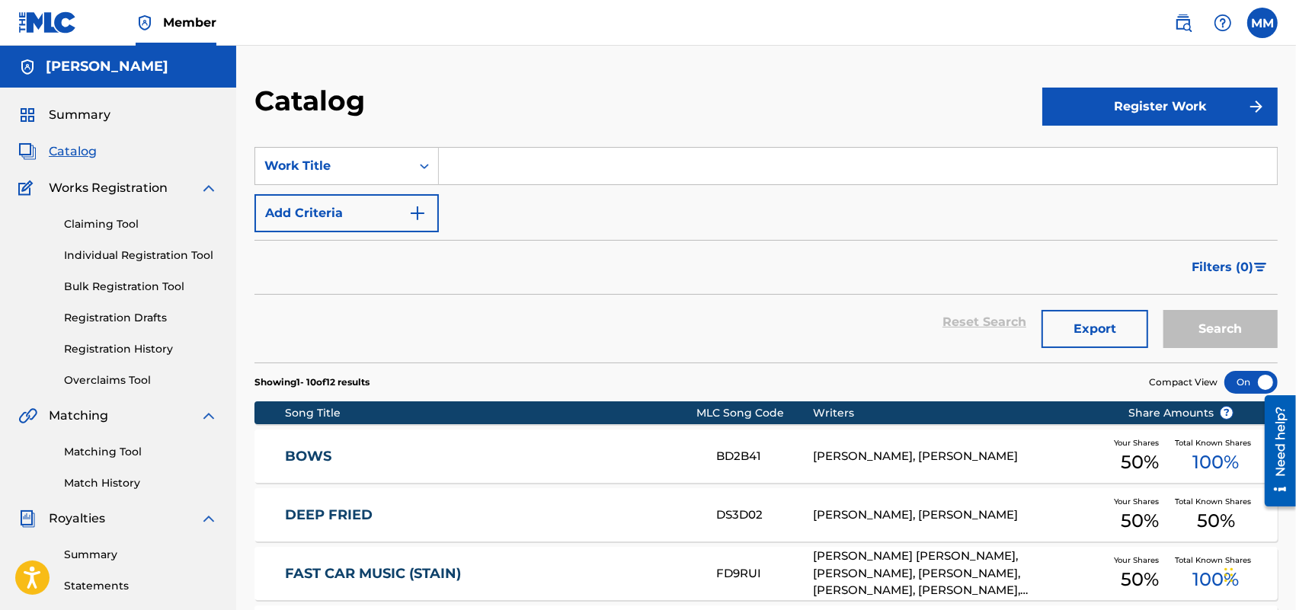
click at [528, 191] on div "SearchWithCriteria2238b610-0615-421c-b915-f4672a42e75f Work Title Add Criteria" at bounding box center [765, 189] width 1023 height 85
click at [113, 235] on div "Claiming Tool Individual Registration Tool Bulk Registration Tool Registration …" at bounding box center [118, 292] width 200 height 191
click at [123, 225] on link "Claiming Tool" at bounding box center [141, 224] width 154 height 16
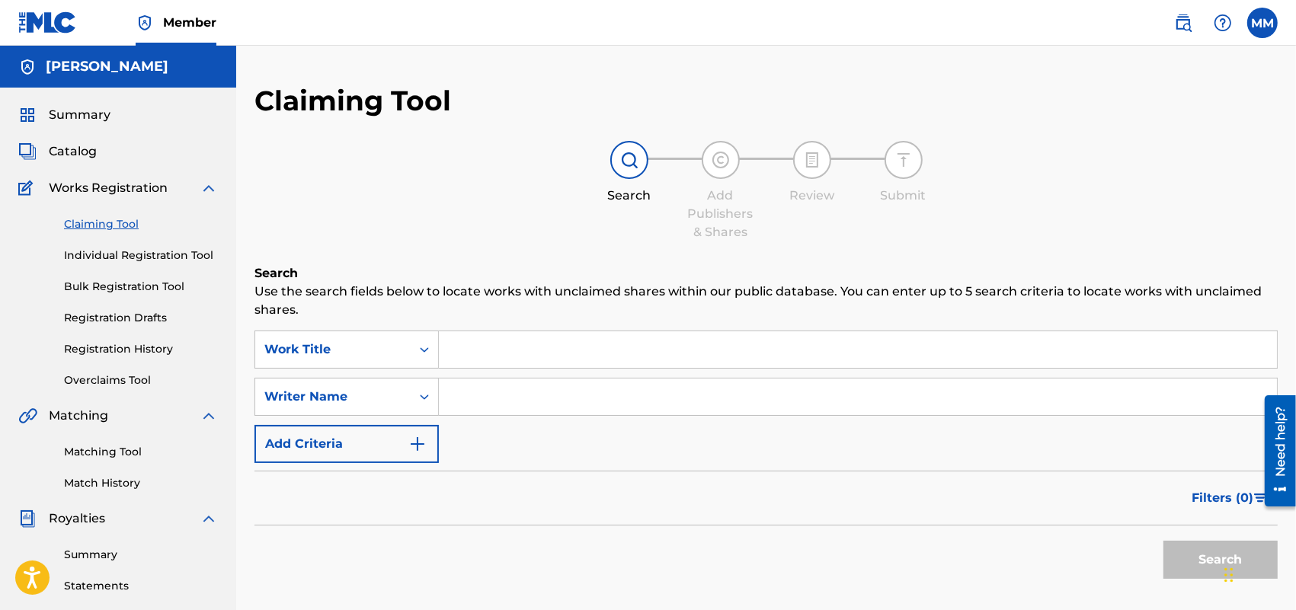
drag, startPoint x: 497, startPoint y: 363, endPoint x: 496, endPoint y: 373, distance: 9.9
click at [496, 367] on input "Search Form" at bounding box center [858, 349] width 838 height 37
click at [485, 366] on input "Search Form" at bounding box center [858, 349] width 838 height 37
click at [470, 398] on input "Search Form" at bounding box center [858, 397] width 838 height 37
type input "[PERSON_NAME]"
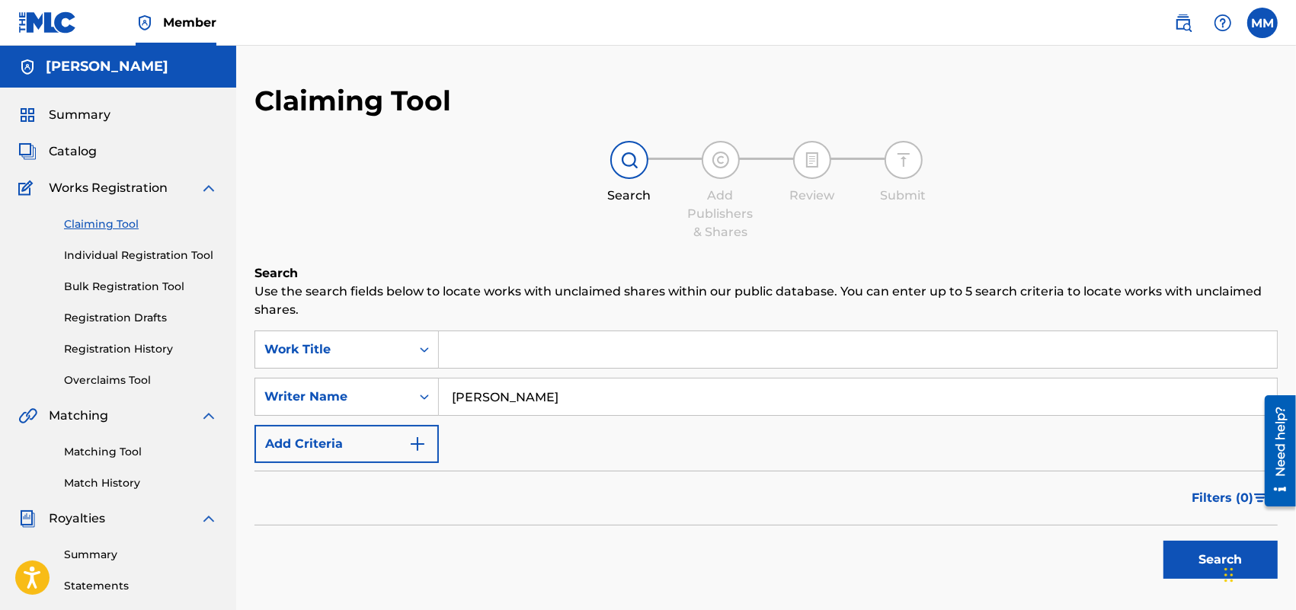
click at [1214, 549] on button "Search" at bounding box center [1220, 560] width 114 height 38
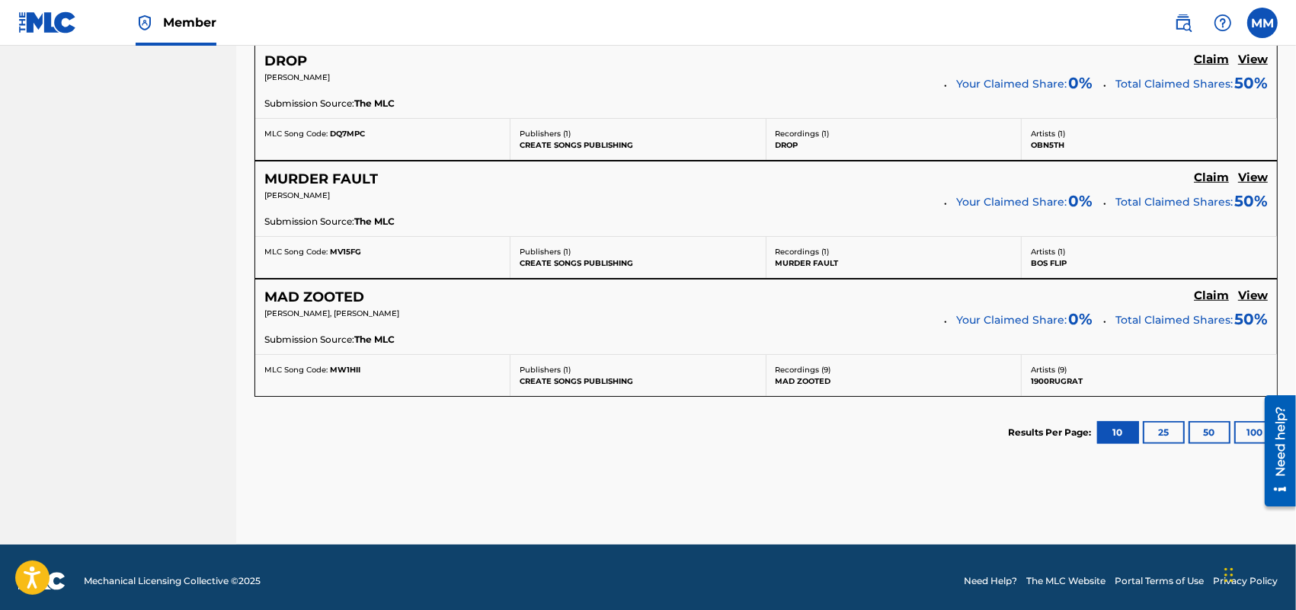
scroll to position [1048, 0]
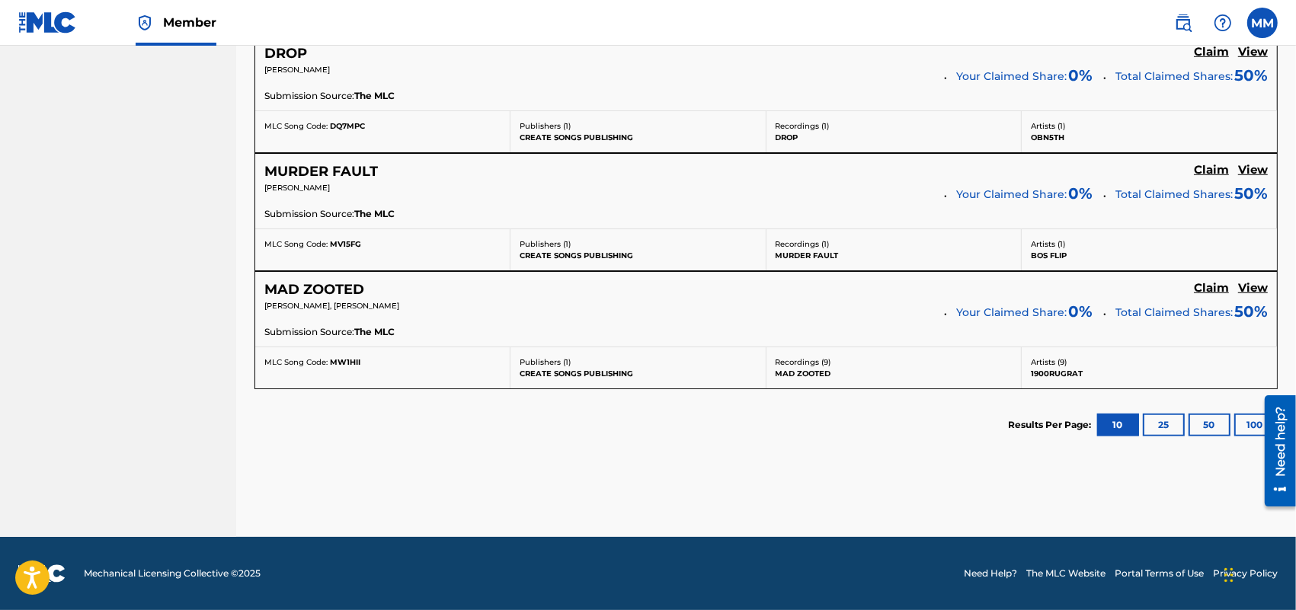
click at [326, 292] on h5 "MAD ZOOTED" at bounding box center [314, 290] width 100 height 18
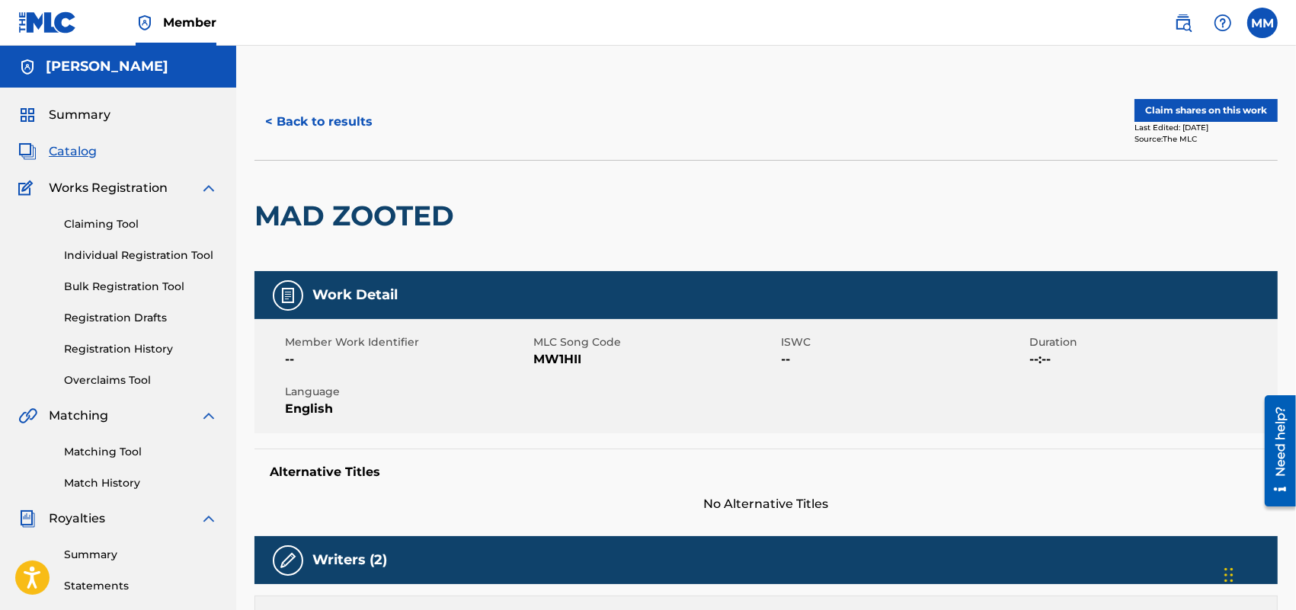
click at [75, 135] on div "Summary Catalog Works Registration Claiming Tool Individual Registration Tool B…" at bounding box center [118, 480] width 236 height 784
click at [80, 115] on span "Summary" at bounding box center [80, 115] width 62 height 18
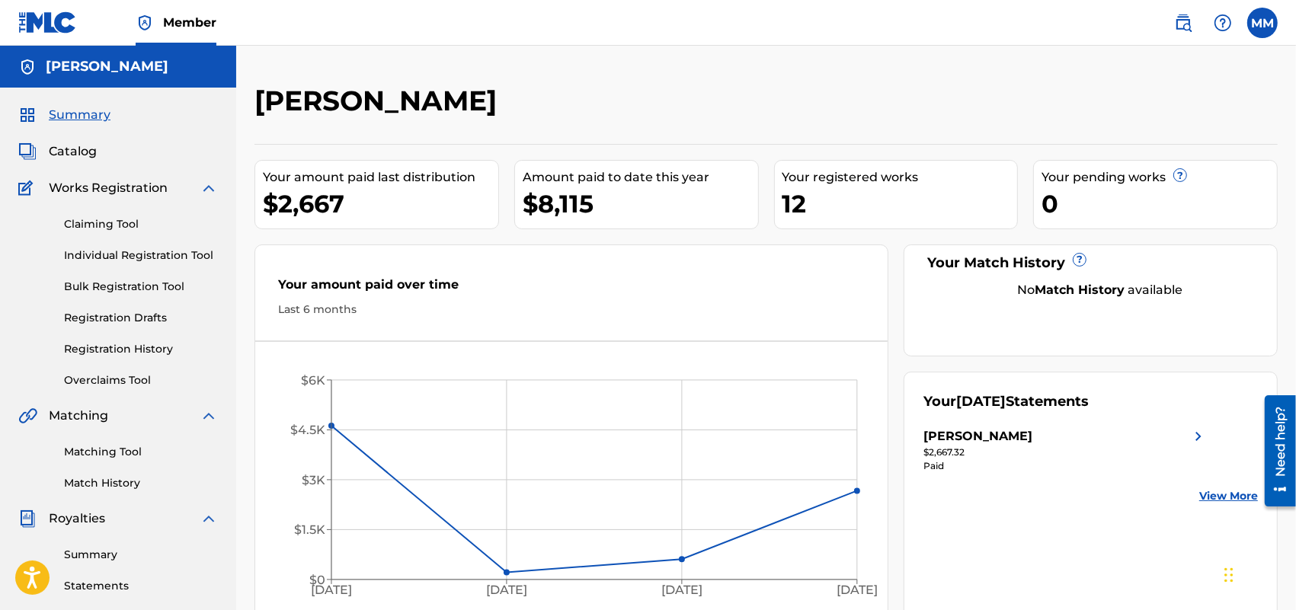
click at [84, 226] on link "Claiming Tool" at bounding box center [141, 224] width 154 height 16
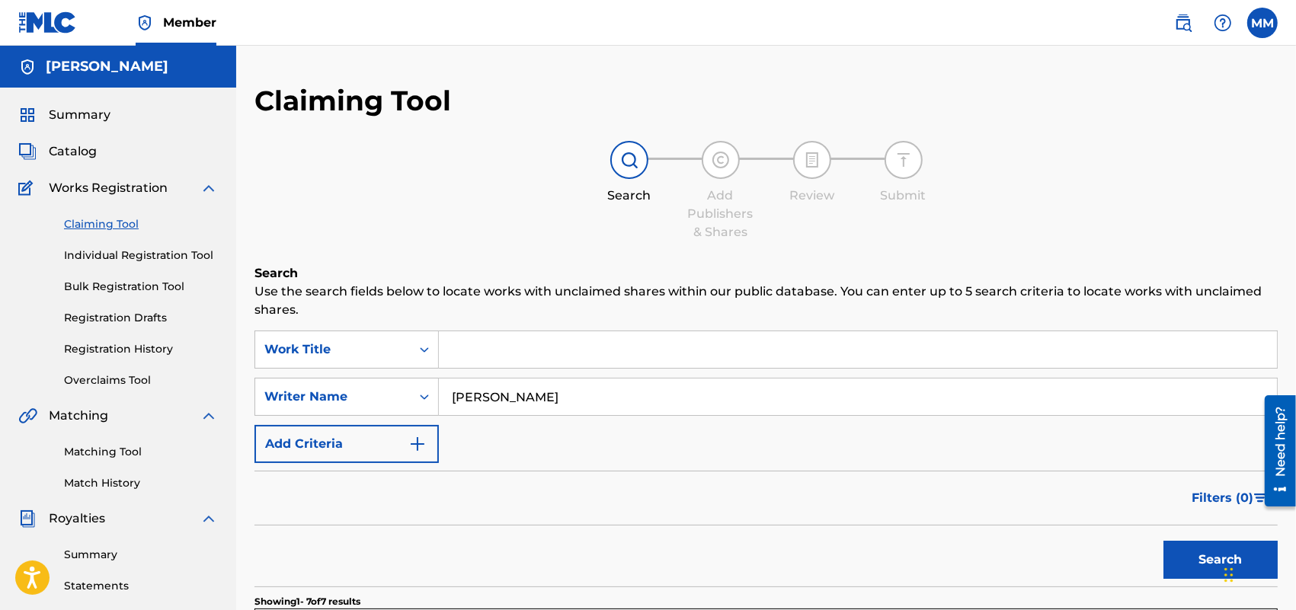
click at [1196, 564] on button "Search" at bounding box center [1220, 560] width 114 height 38
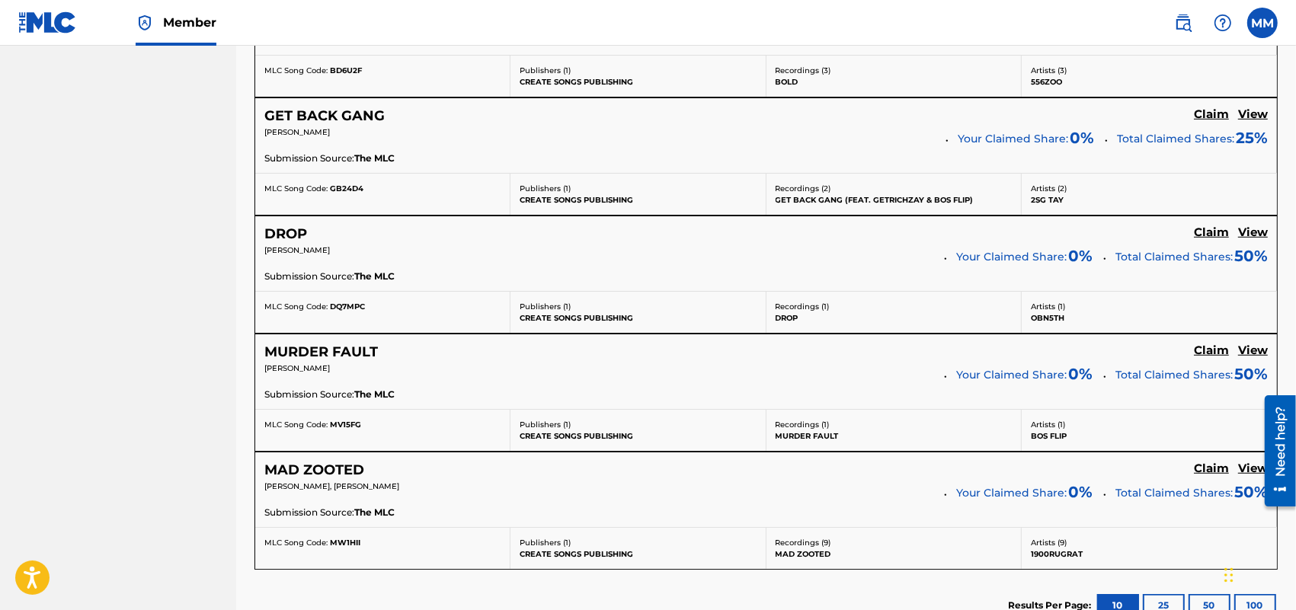
scroll to position [1049, 0]
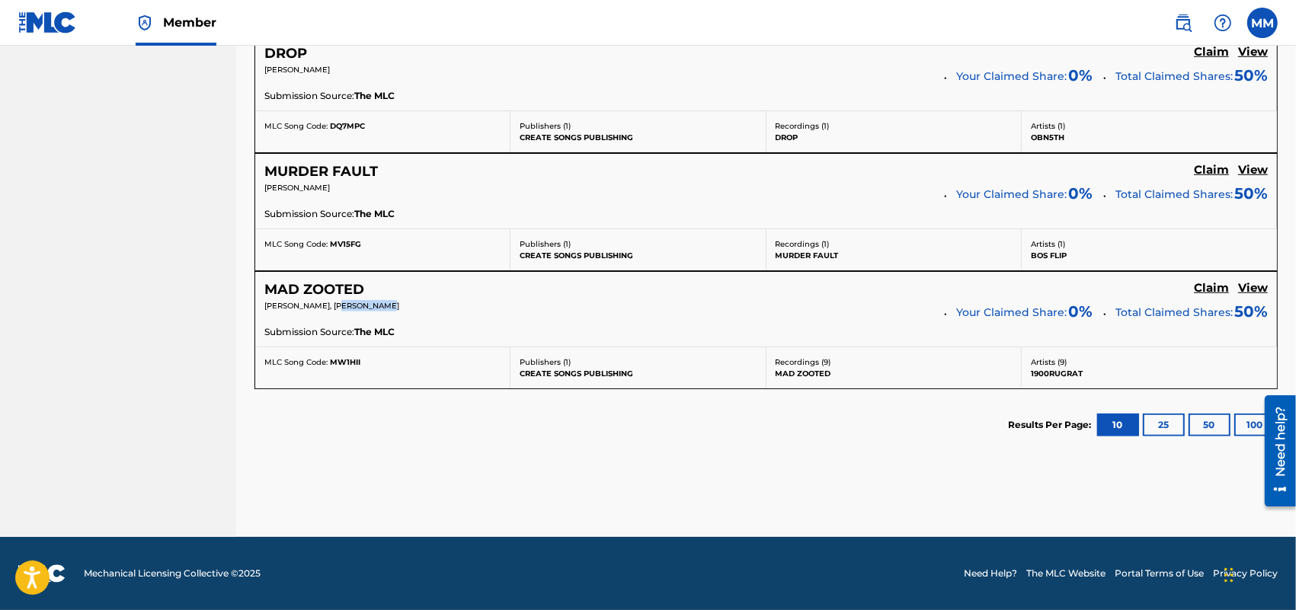
drag, startPoint x: 348, startPoint y: 309, endPoint x: 414, endPoint y: 309, distance: 65.5
click at [414, 309] on p "[PERSON_NAME], [PERSON_NAME]" at bounding box center [598, 305] width 669 height 11
copy span "SCOUT [PERSON_NAME]"
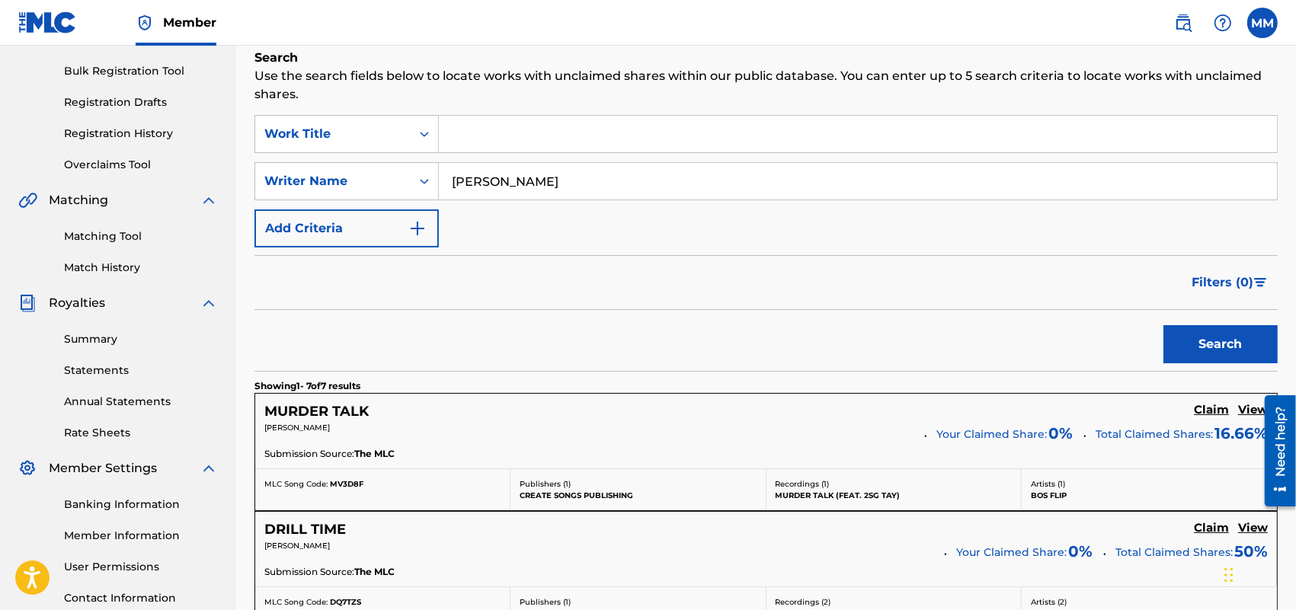
scroll to position [15, 0]
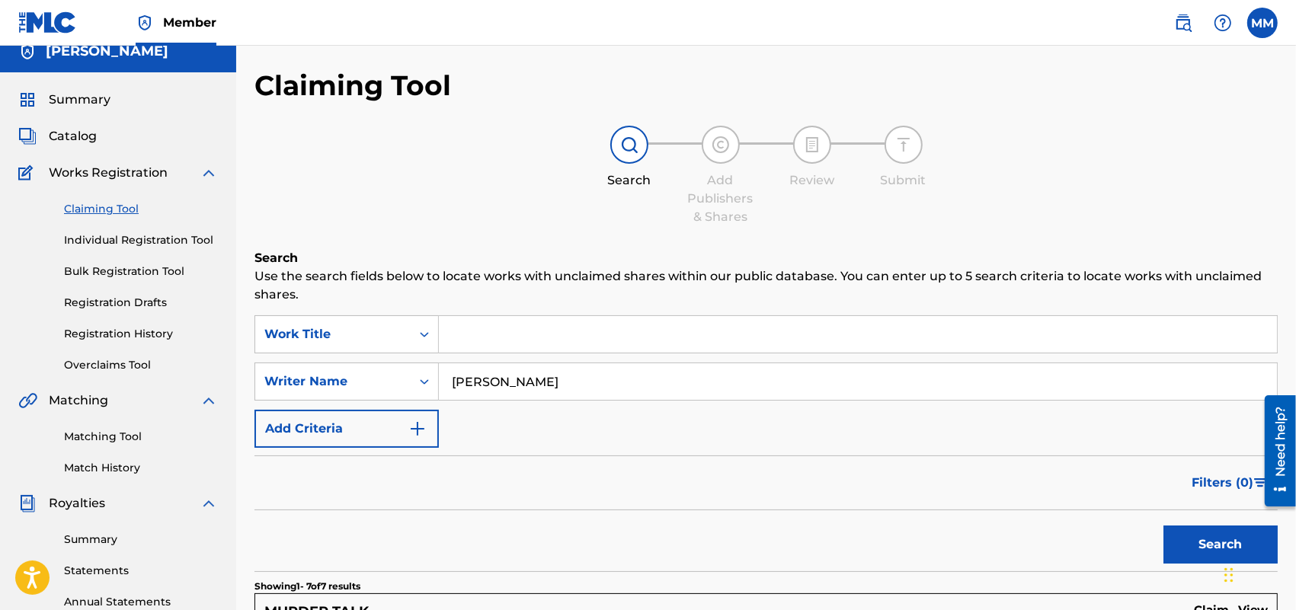
click at [599, 379] on input "[PERSON_NAME]" at bounding box center [858, 381] width 838 height 37
click at [600, 379] on input "[PERSON_NAME]" at bounding box center [858, 381] width 838 height 37
drag, startPoint x: 1224, startPoint y: 526, endPoint x: 1220, endPoint y: 534, distance: 9.2
click at [1224, 531] on button "Search" at bounding box center [1220, 545] width 114 height 38
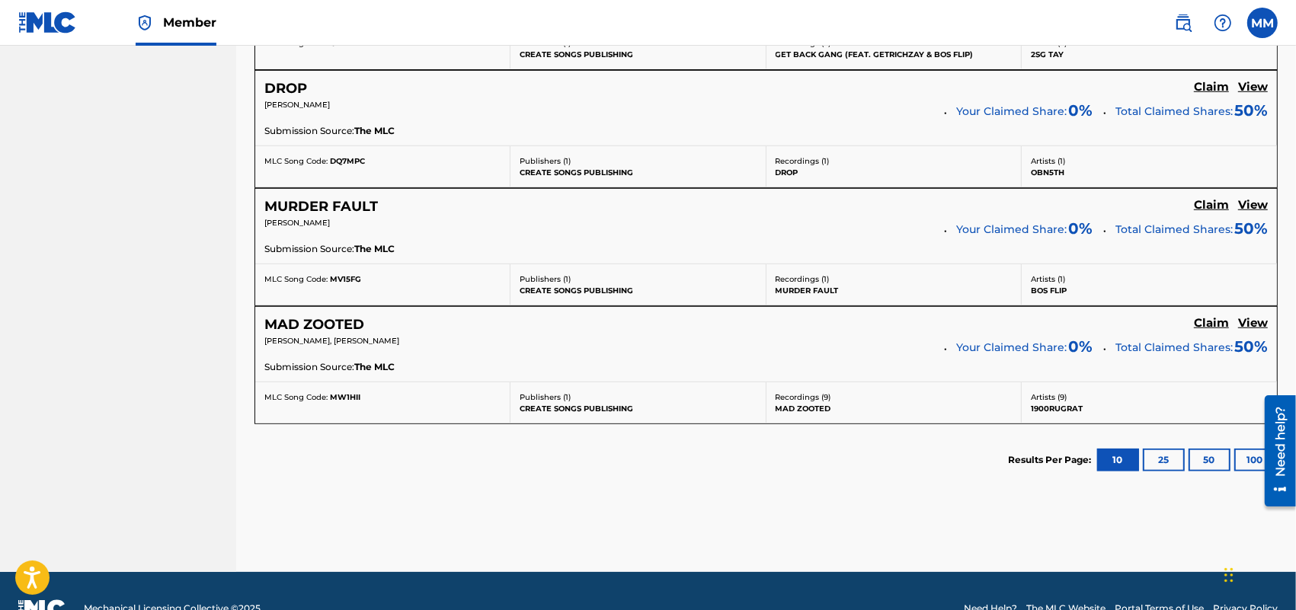
scroll to position [1049, 0]
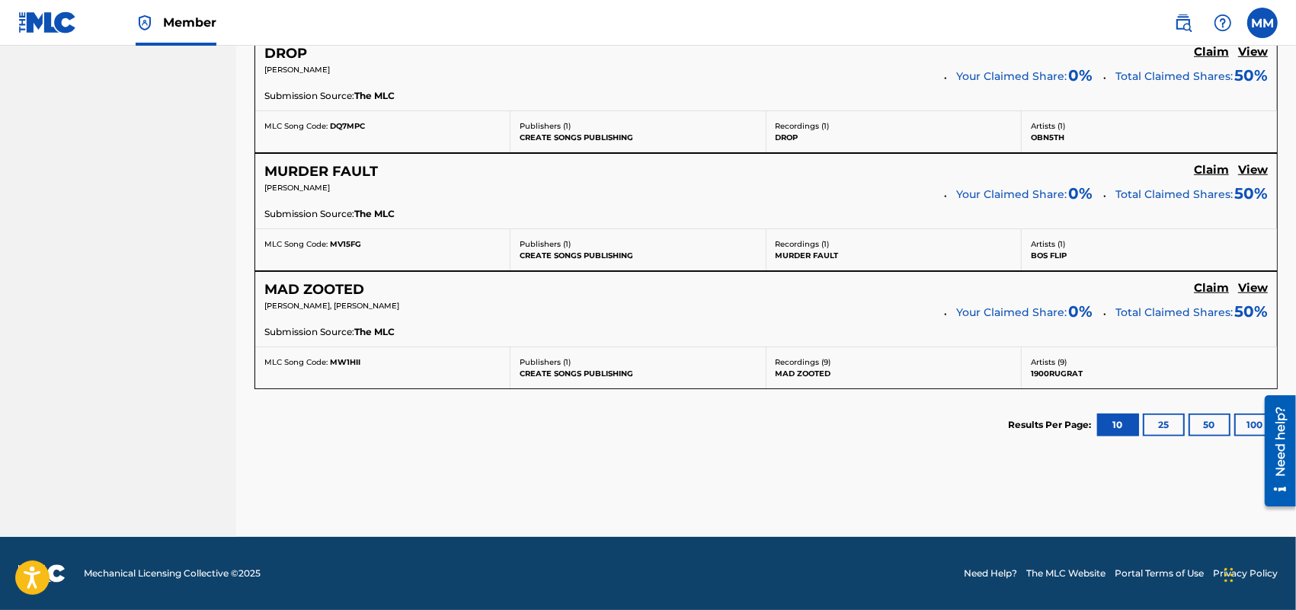
click at [1253, 292] on h5 "View" at bounding box center [1253, 288] width 30 height 14
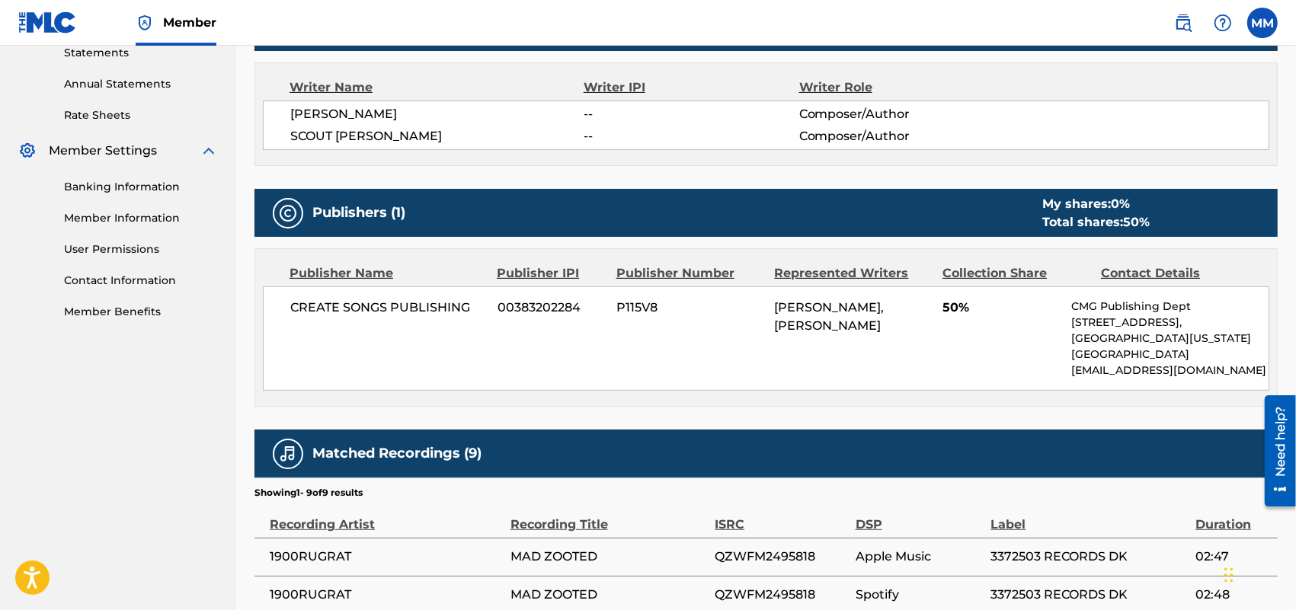
scroll to position [571, 0]
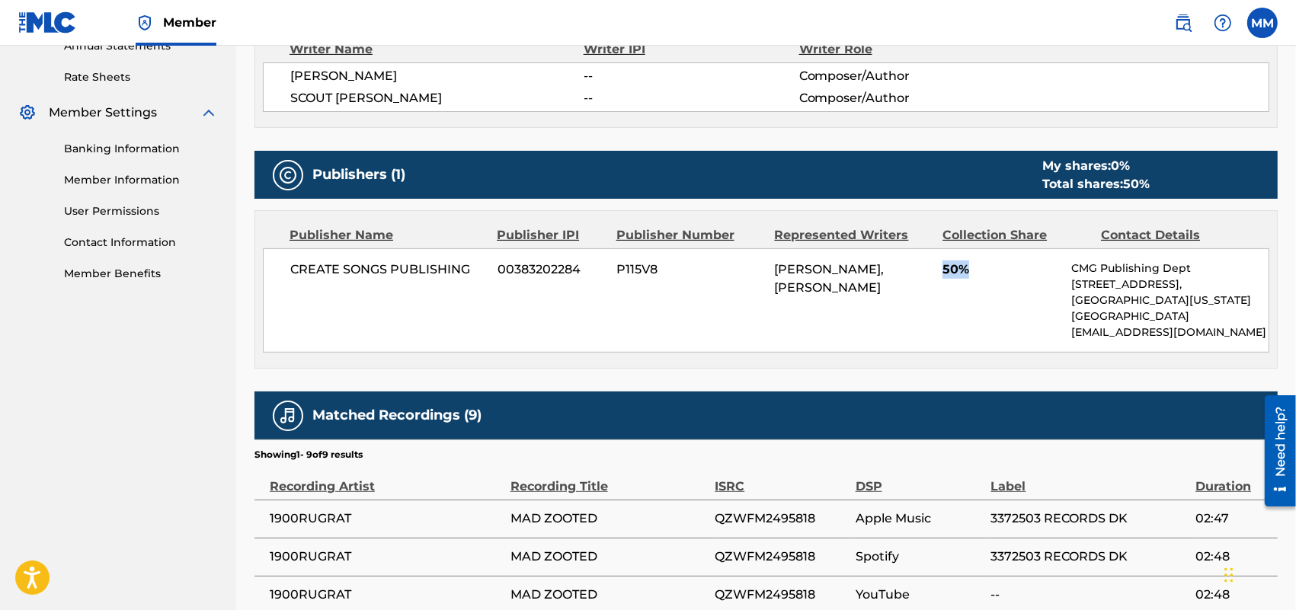
drag, startPoint x: 972, startPoint y: 270, endPoint x: 985, endPoint y: 267, distance: 13.3
click at [984, 267] on span "50%" at bounding box center [1000, 270] width 117 height 18
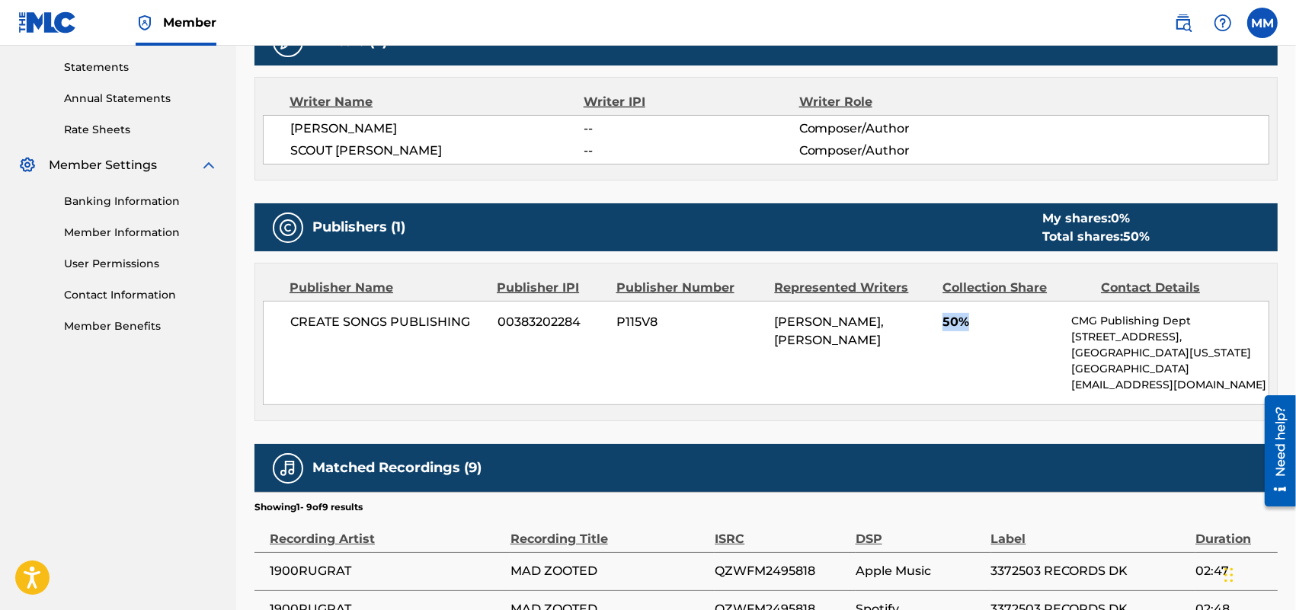
scroll to position [476, 0]
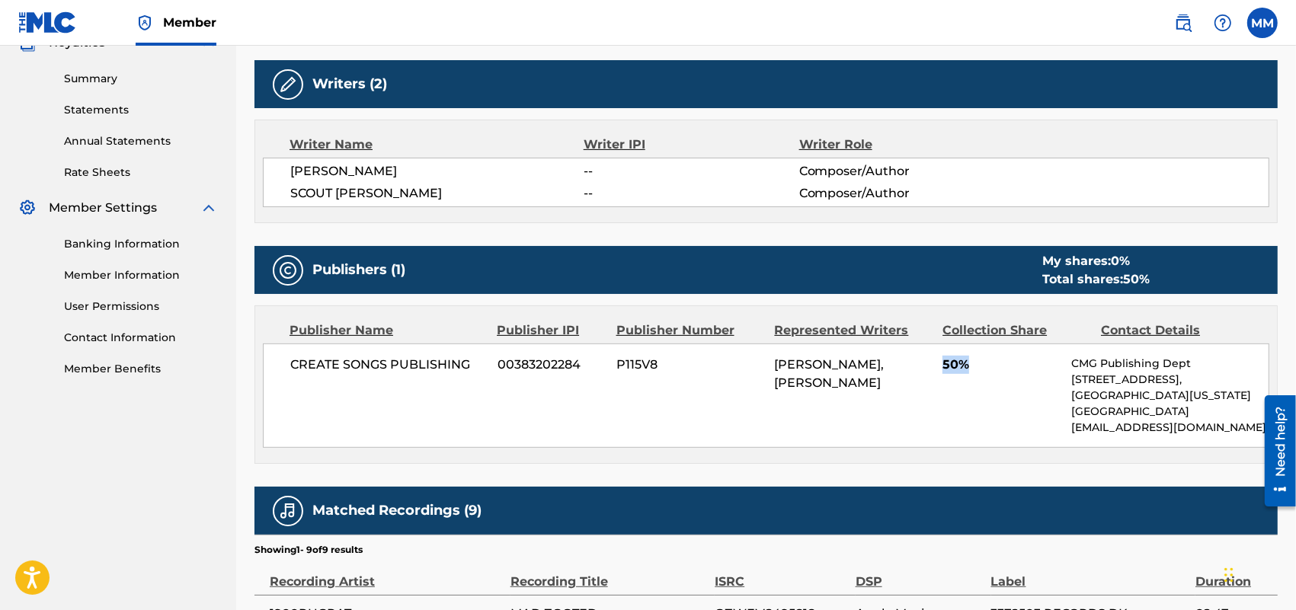
drag, startPoint x: 576, startPoint y: 164, endPoint x: 638, endPoint y: 166, distance: 61.8
click at [638, 166] on div "[PERSON_NAME] -- Composer/Author" at bounding box center [779, 171] width 978 height 18
drag, startPoint x: 549, startPoint y: 188, endPoint x: 600, endPoint y: 164, distance: 56.6
click at [600, 164] on div "[PERSON_NAME] -- Composer/Author [PERSON_NAME] -- Composer/Author" at bounding box center [766, 183] width 1006 height 50
drag, startPoint x: 556, startPoint y: 168, endPoint x: 598, endPoint y: 197, distance: 50.9
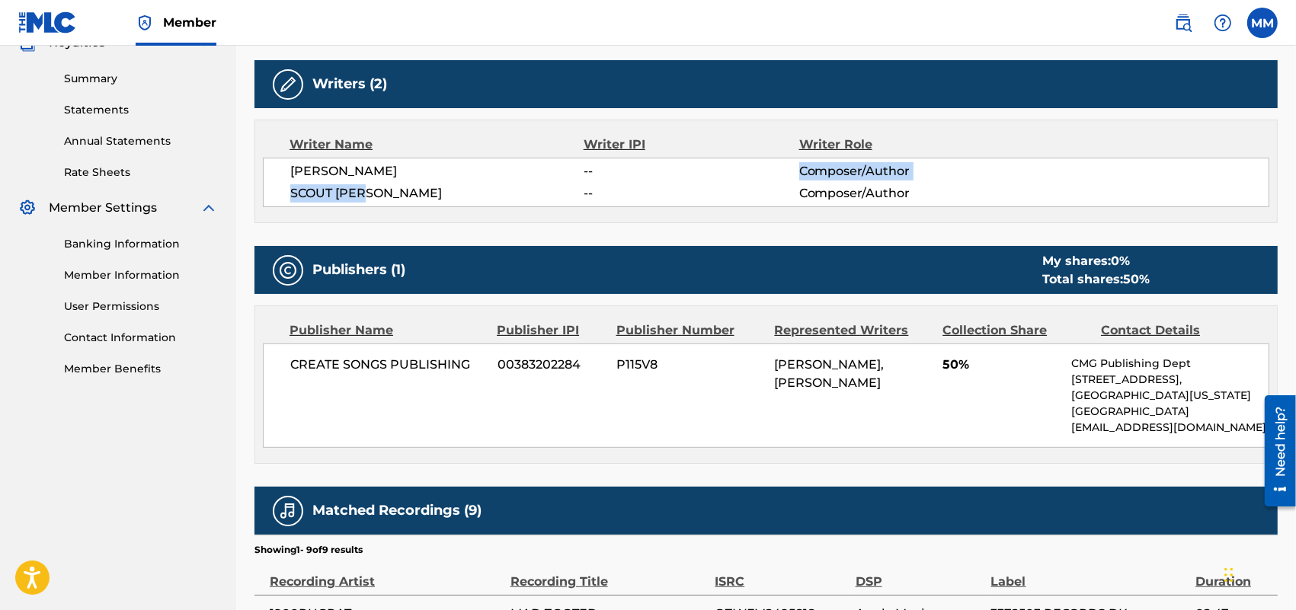
click at [598, 197] on div "[PERSON_NAME] -- Composer/Author [PERSON_NAME] -- Composer/Author" at bounding box center [766, 183] width 1006 height 50
click at [598, 197] on span "--" at bounding box center [691, 193] width 215 height 18
drag, startPoint x: 598, startPoint y: 197, endPoint x: 581, endPoint y: 171, distance: 30.2
click at [581, 171] on div "[PERSON_NAME] -- Composer/Author [PERSON_NAME] -- Composer/Author" at bounding box center [766, 183] width 1006 height 50
click at [581, 171] on span "[PERSON_NAME]" at bounding box center [436, 171] width 293 height 18
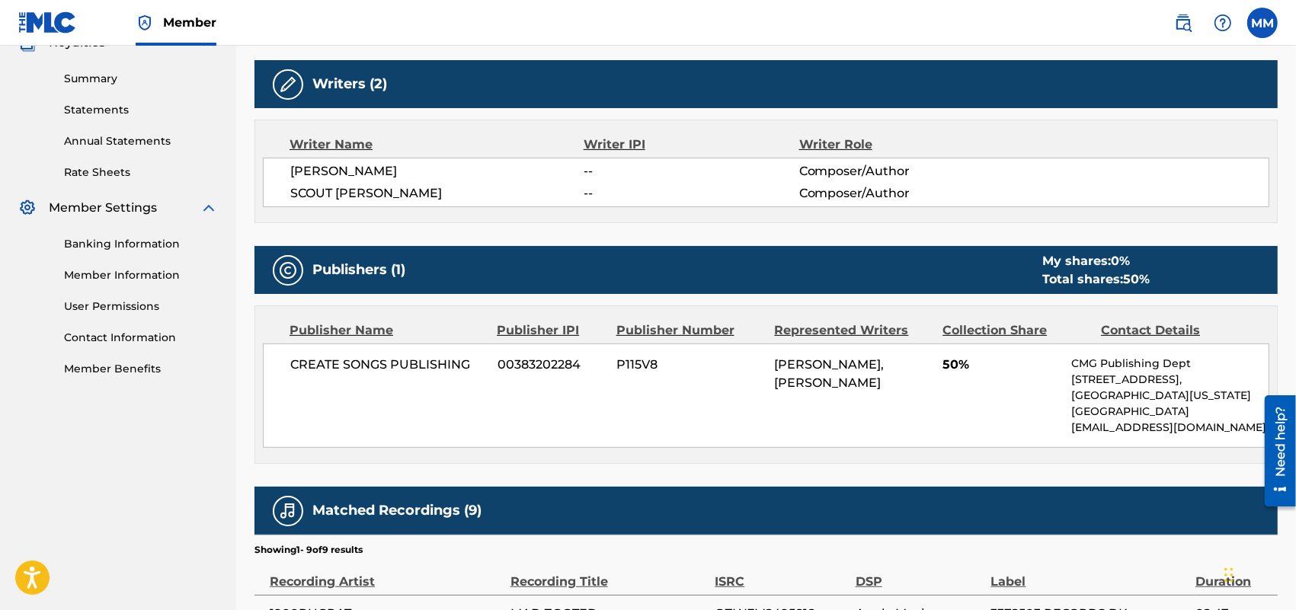
drag, startPoint x: 581, startPoint y: 170, endPoint x: 606, endPoint y: 199, distance: 38.3
click at [606, 199] on div "[PERSON_NAME] -- Composer/Author [PERSON_NAME] -- Composer/Author" at bounding box center [766, 183] width 1006 height 50
click at [600, 187] on span "--" at bounding box center [691, 193] width 215 height 18
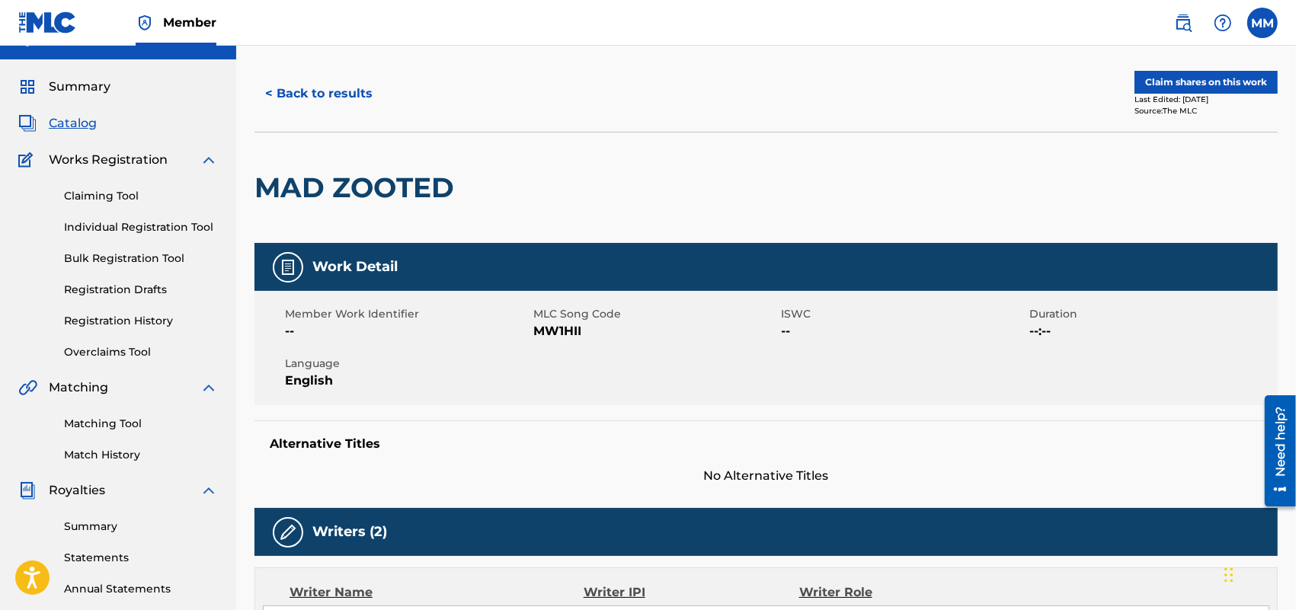
scroll to position [0, 0]
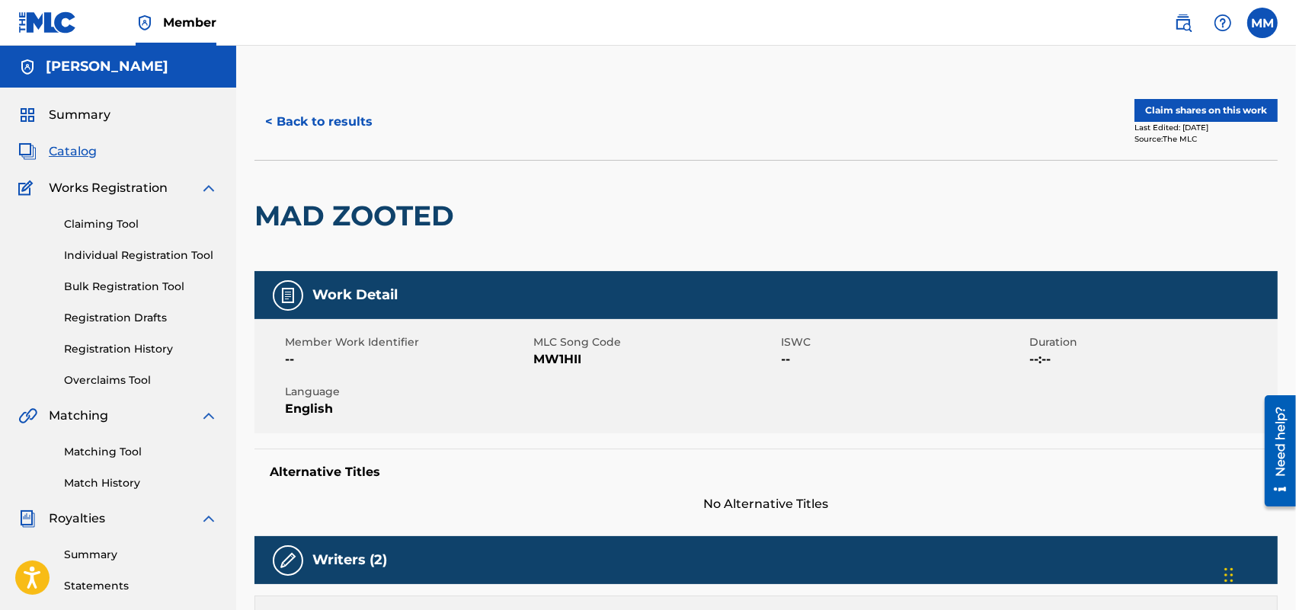
click at [85, 218] on link "Claiming Tool" at bounding box center [141, 224] width 154 height 16
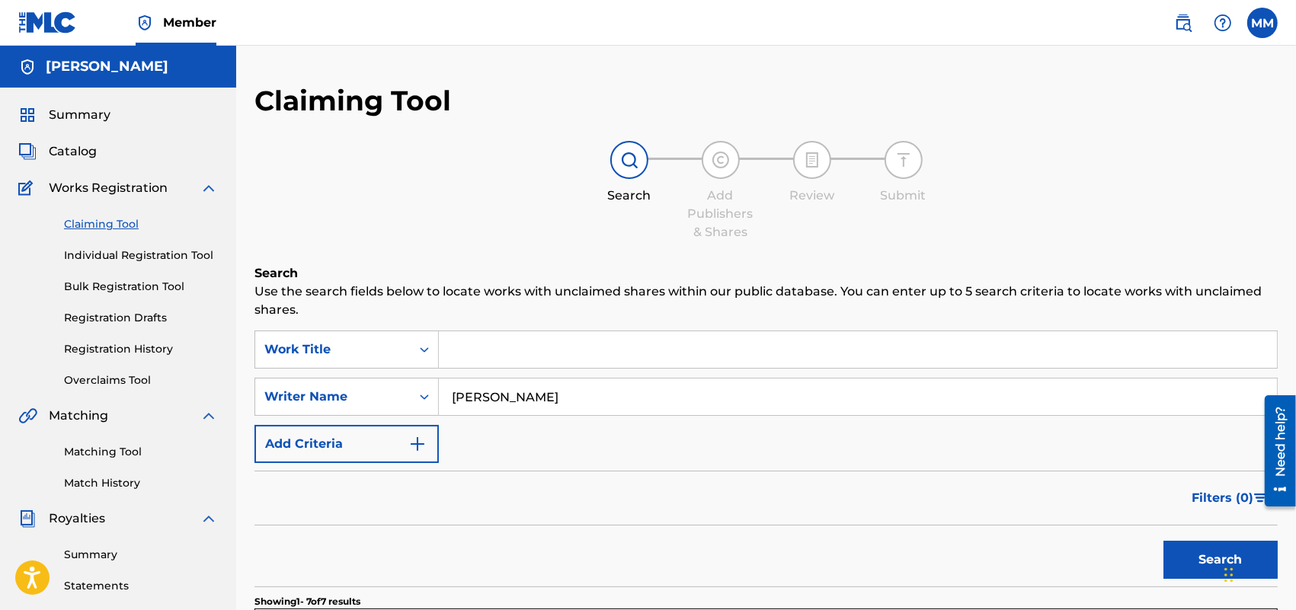
click at [103, 261] on link "Individual Registration Tool" at bounding box center [141, 256] width 154 height 16
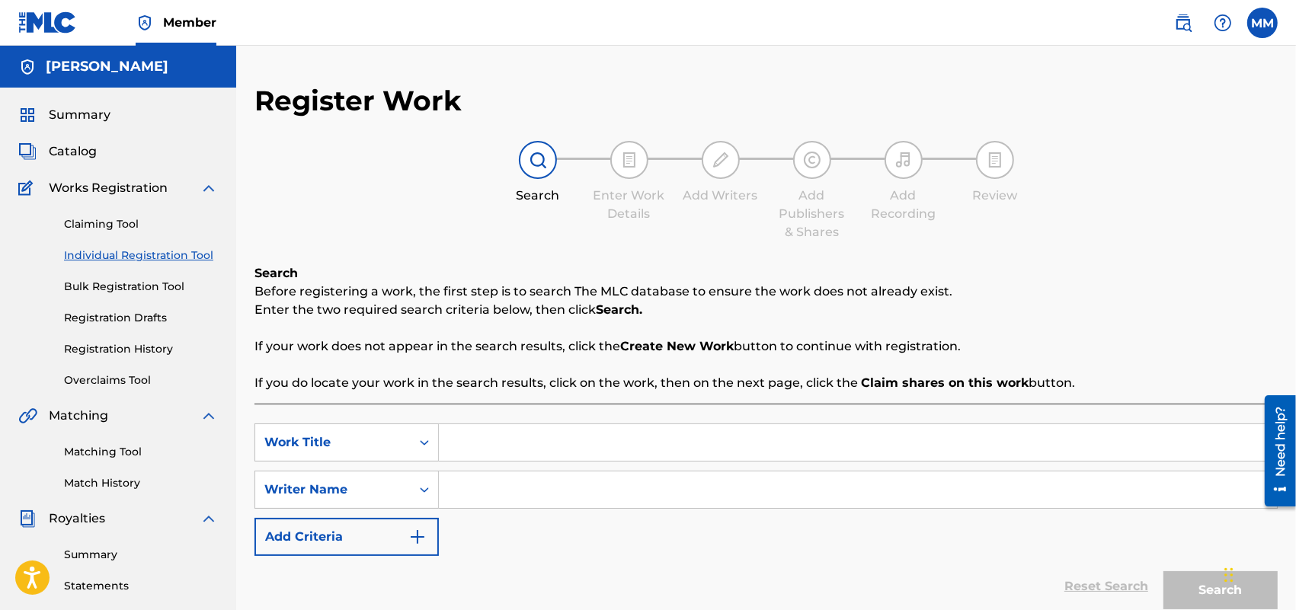
drag, startPoint x: 58, startPoint y: 162, endPoint x: 76, endPoint y: 150, distance: 22.0
click at [65, 160] on div "Summary Catalog Works Registration Claiming Tool Individual Registration Tool B…" at bounding box center [118, 480] width 236 height 784
click at [80, 139] on div "Summary Catalog Works Registration Claiming Tool Individual Registration Tool B…" at bounding box center [118, 480] width 236 height 784
click at [67, 158] on span "Catalog" at bounding box center [73, 151] width 48 height 18
